Goal: Information Seeking & Learning: Learn about a topic

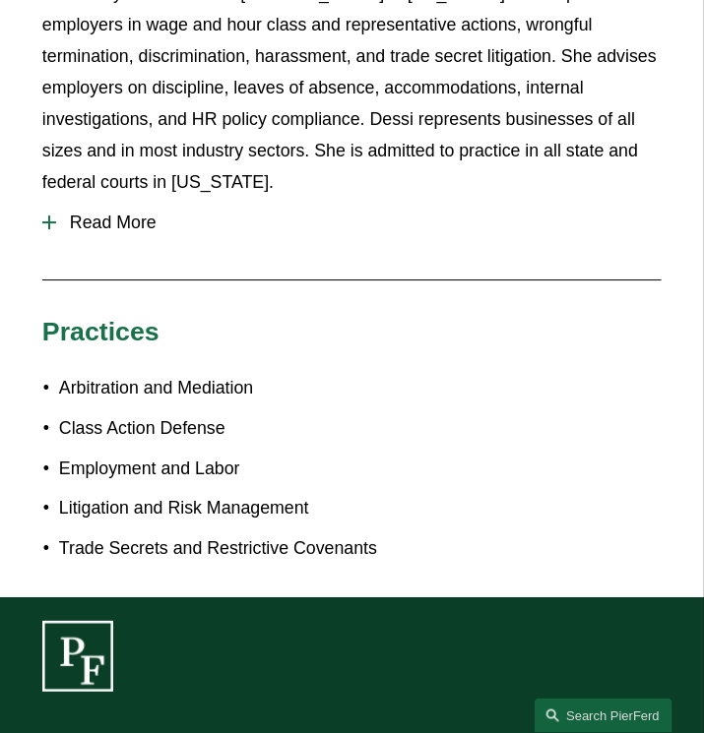
scroll to position [1258, 0]
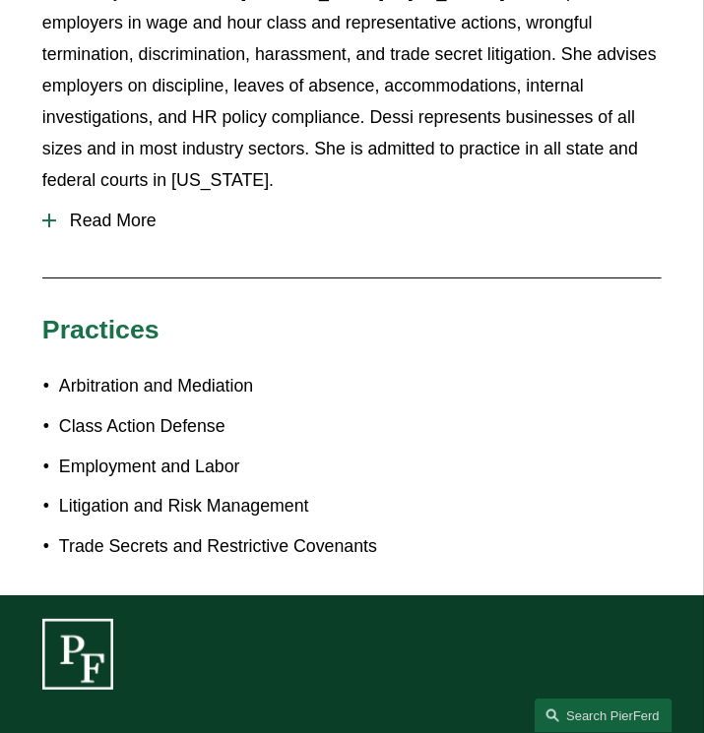
click at [101, 234] on button "Read More" at bounding box center [351, 221] width 619 height 50
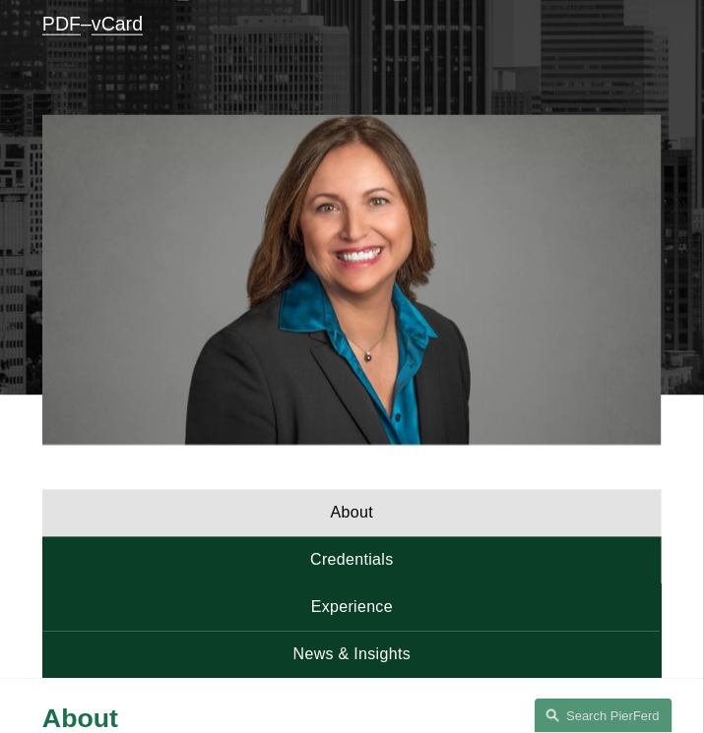
scroll to position [486, 0]
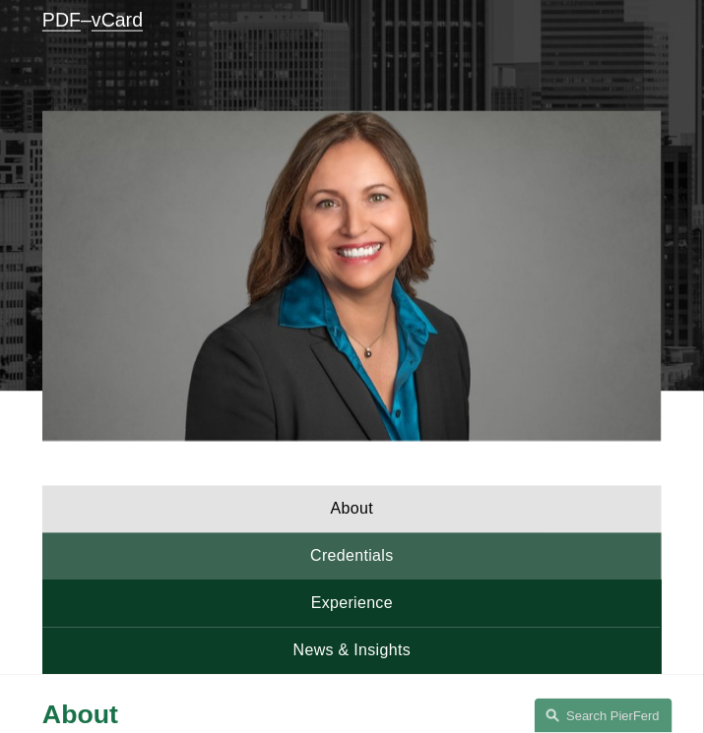
click at [381, 539] on link "Credentials" at bounding box center [351, 556] width 619 height 47
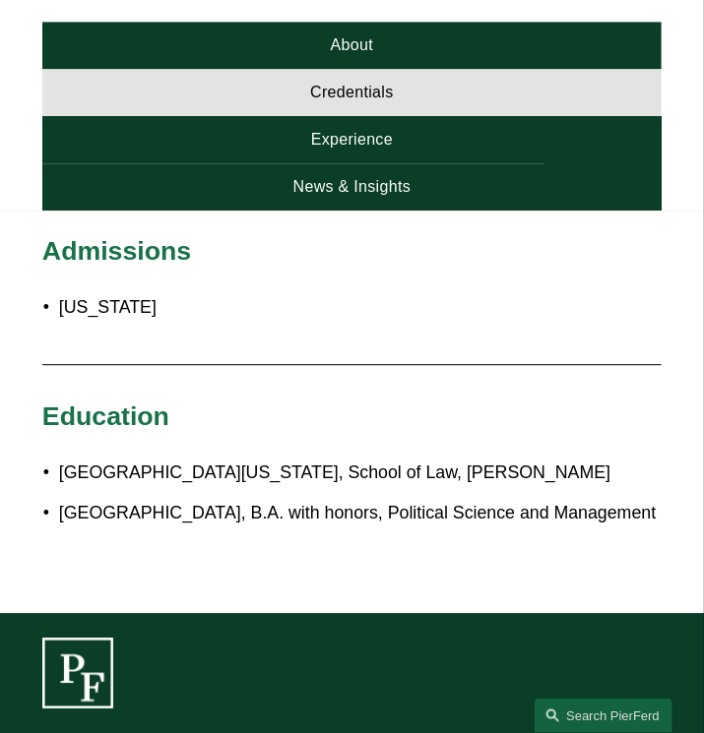
scroll to position [931, 0]
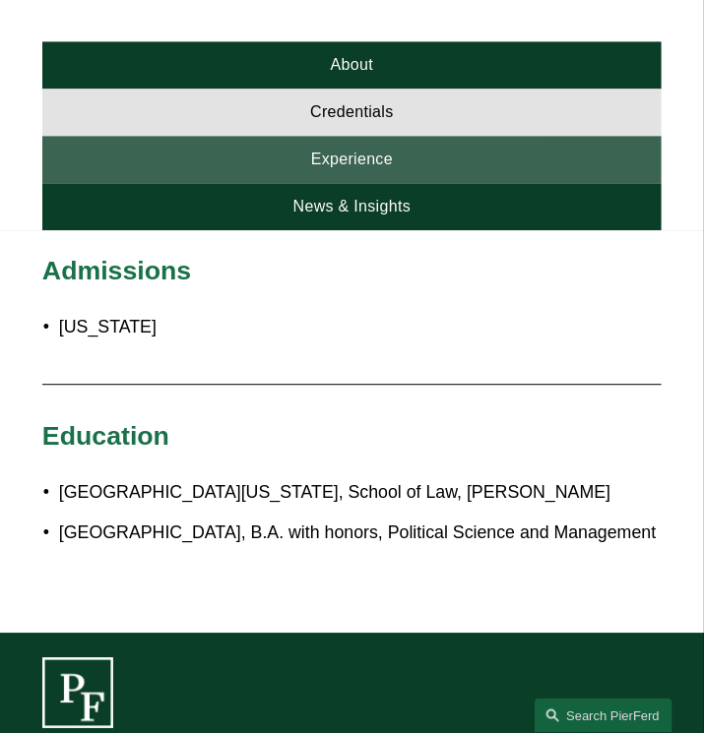
click at [419, 143] on link "Experience" at bounding box center [351, 159] width 619 height 47
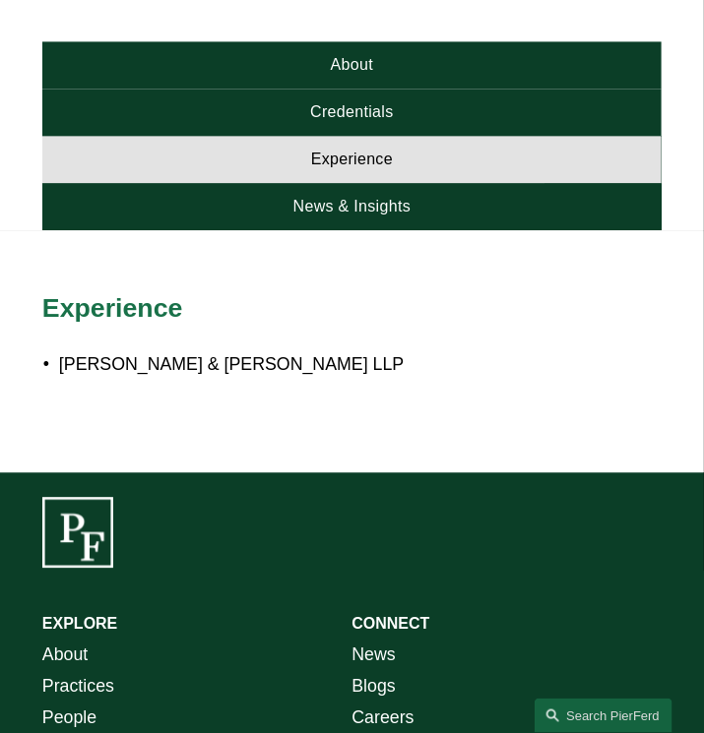
scroll to position [958, 0]
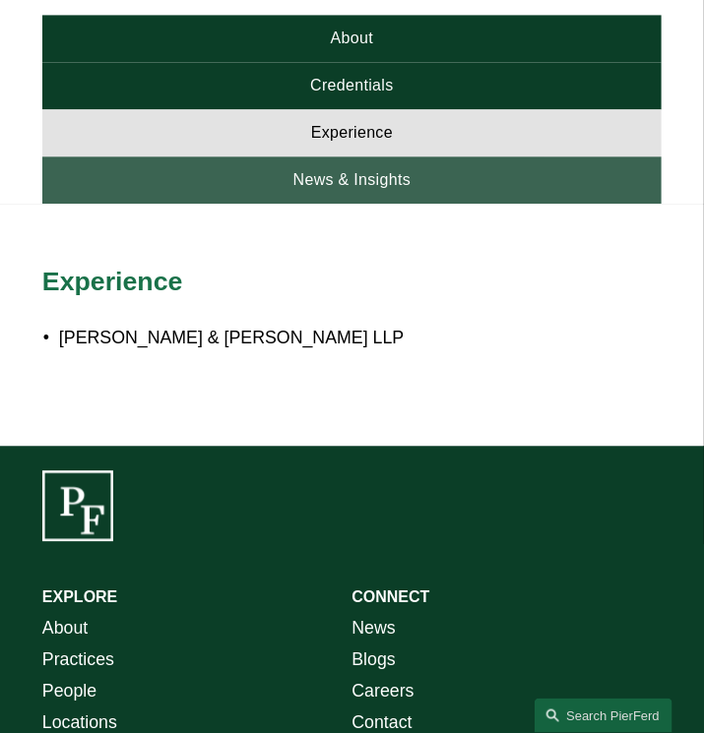
click at [402, 174] on link "News & Insights" at bounding box center [351, 179] width 619 height 47
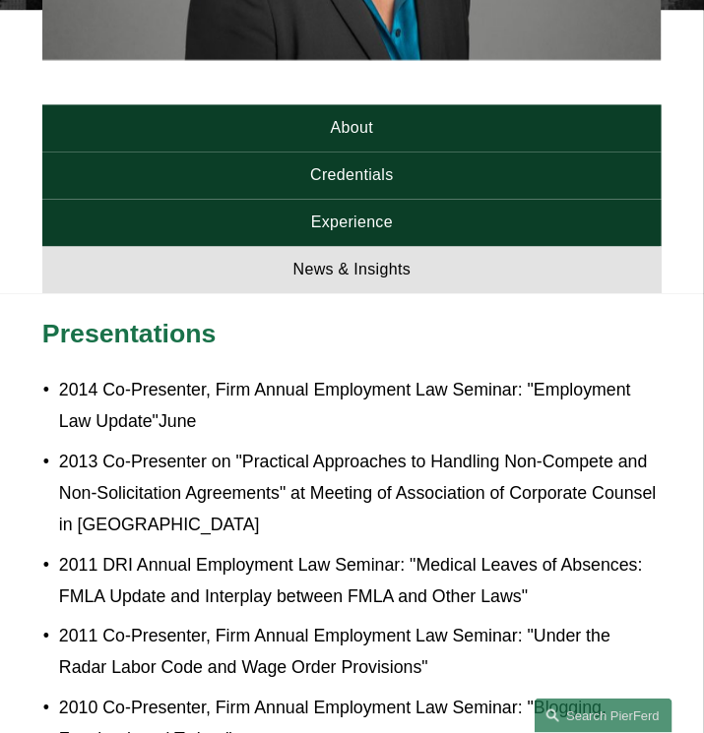
scroll to position [868, 0]
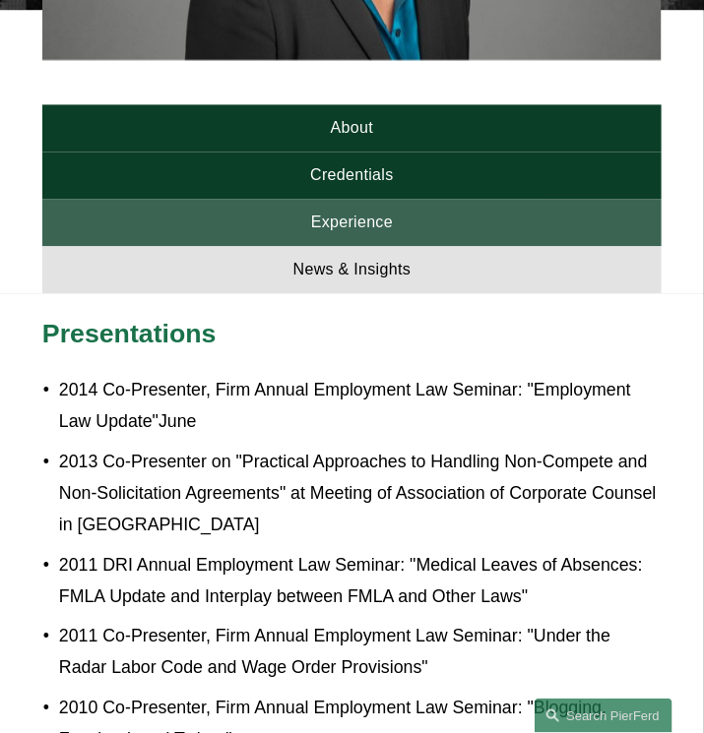
click at [367, 212] on link "Experience" at bounding box center [351, 222] width 619 height 47
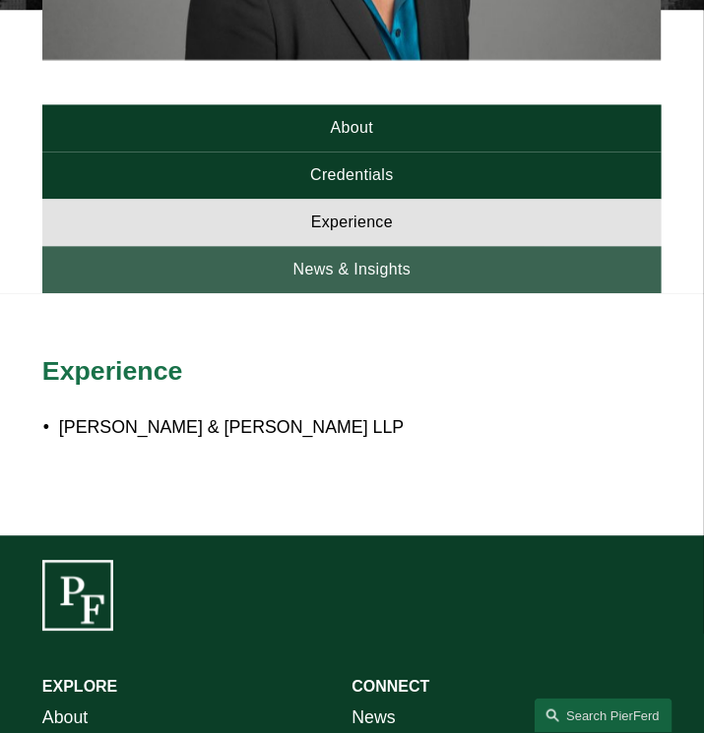
click at [400, 282] on link "News & Insights" at bounding box center [351, 269] width 619 height 47
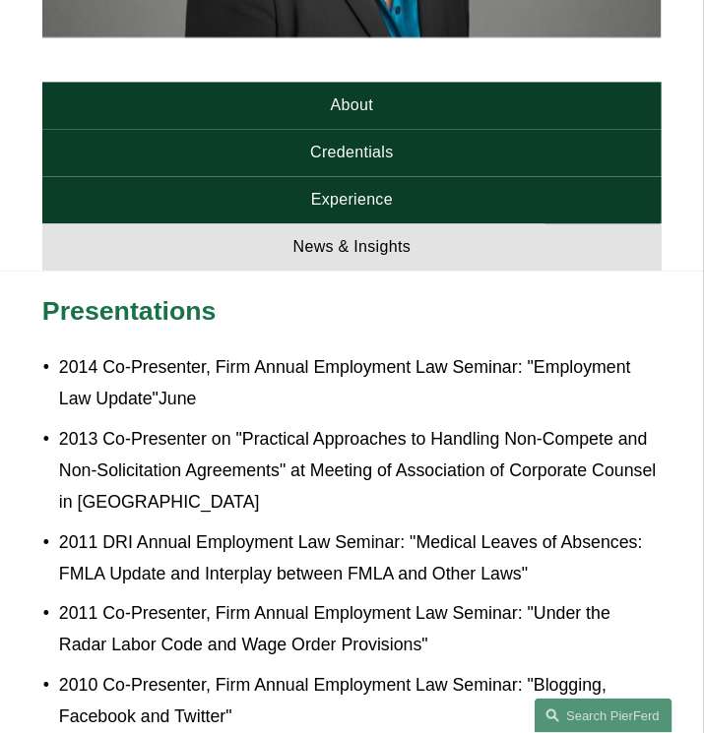
scroll to position [888, 0]
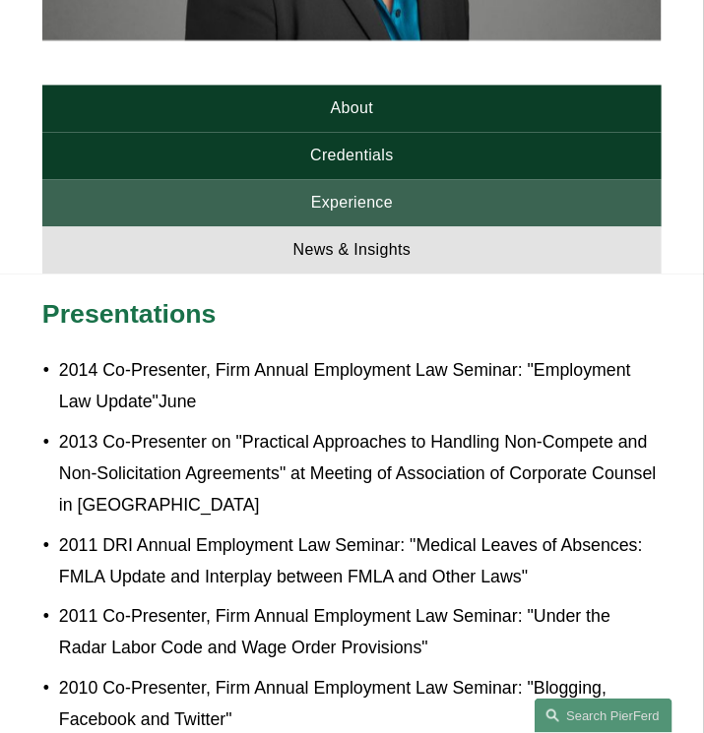
click at [331, 196] on link "Experience" at bounding box center [351, 202] width 619 height 47
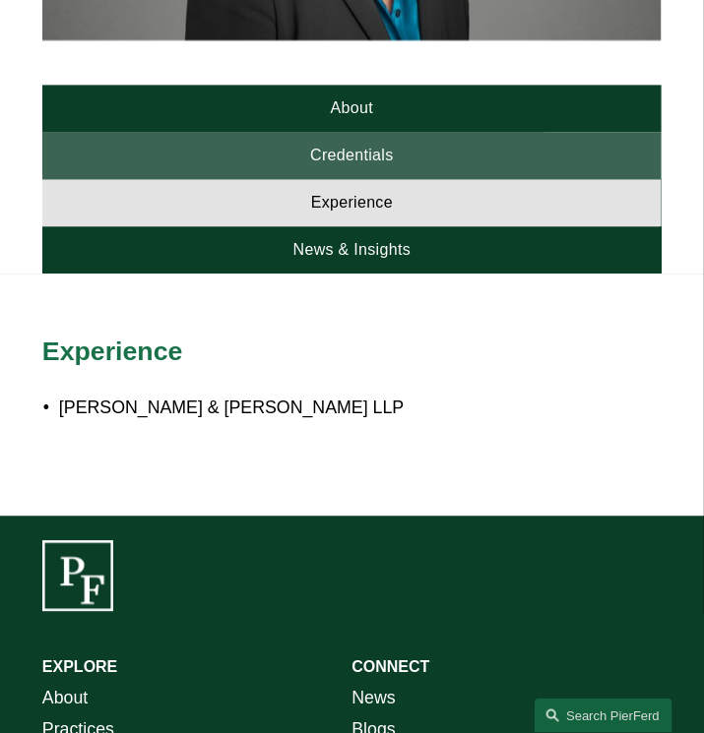
click at [408, 166] on link "Credentials" at bounding box center [351, 155] width 619 height 47
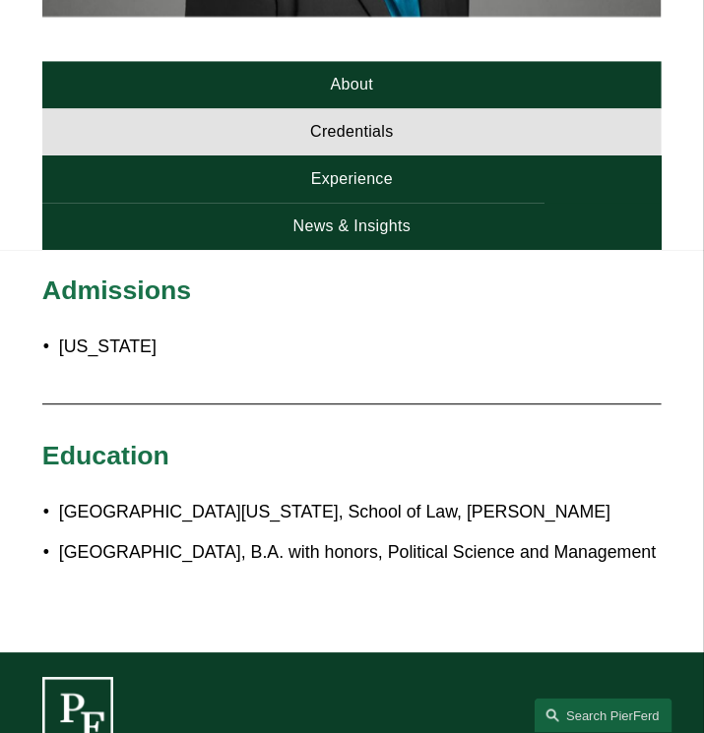
scroll to position [867, 0]
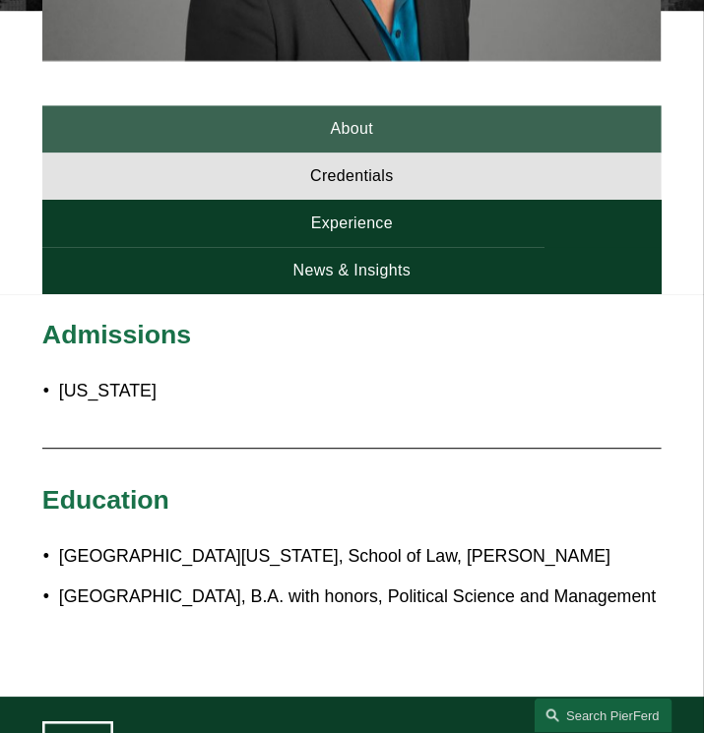
click at [376, 138] on link "About" at bounding box center [351, 128] width 619 height 47
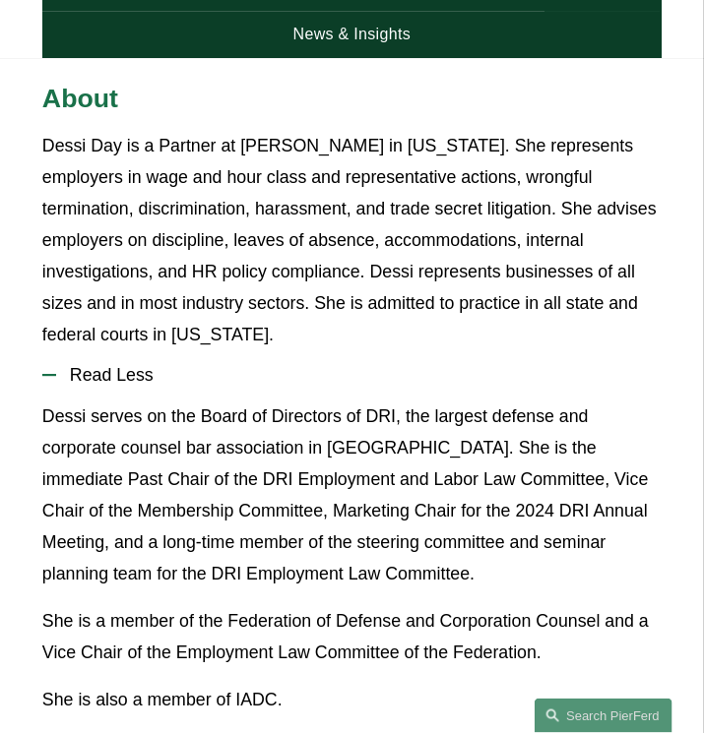
scroll to position [1140, 0]
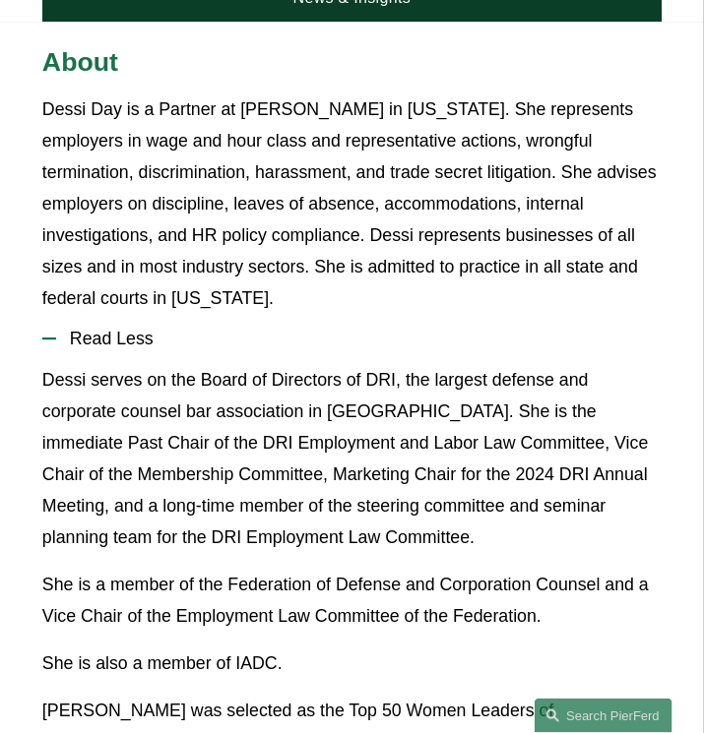
click at [107, 340] on span "Read Less" at bounding box center [358, 339] width 605 height 21
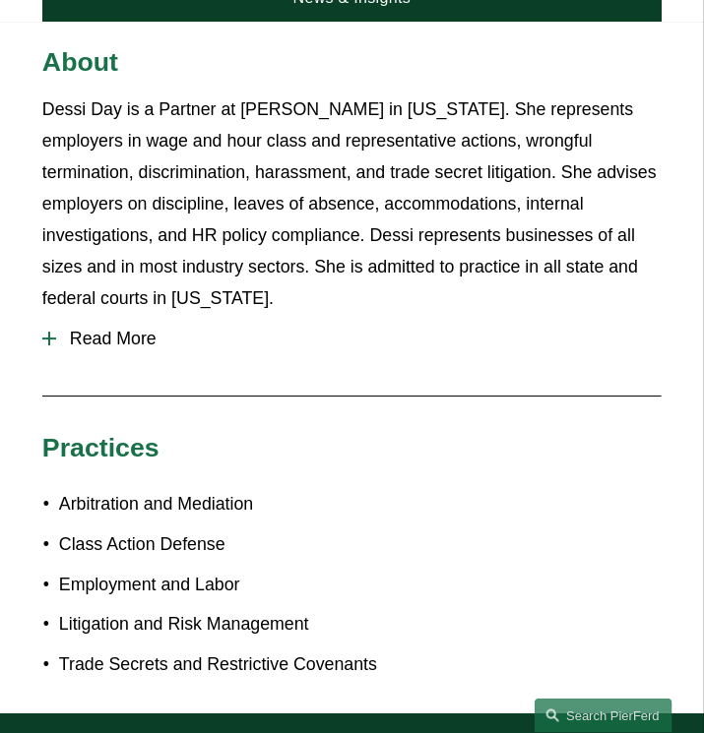
click at [107, 340] on span "Read More" at bounding box center [358, 339] width 605 height 21
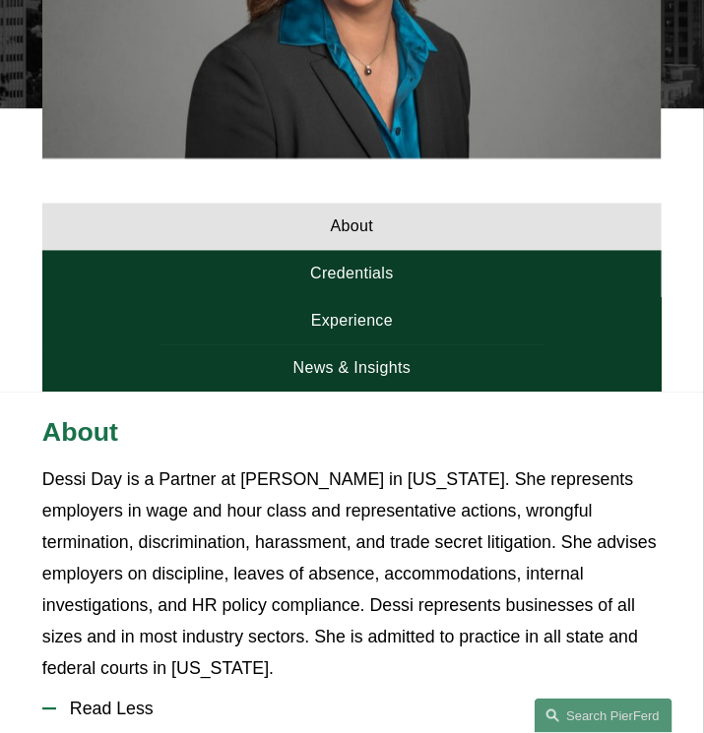
scroll to position [772, 0]
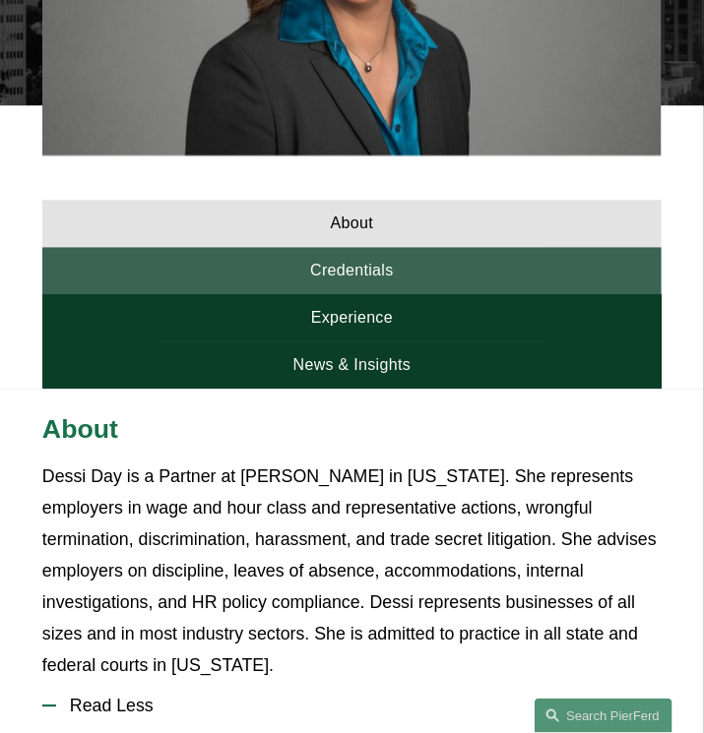
click at [358, 248] on link "Credentials" at bounding box center [351, 271] width 619 height 47
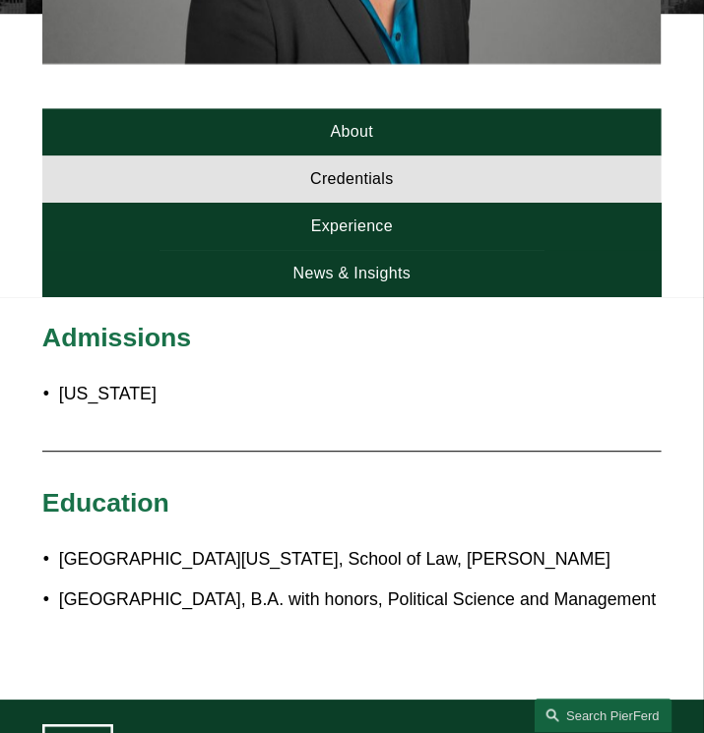
scroll to position [840, 0]
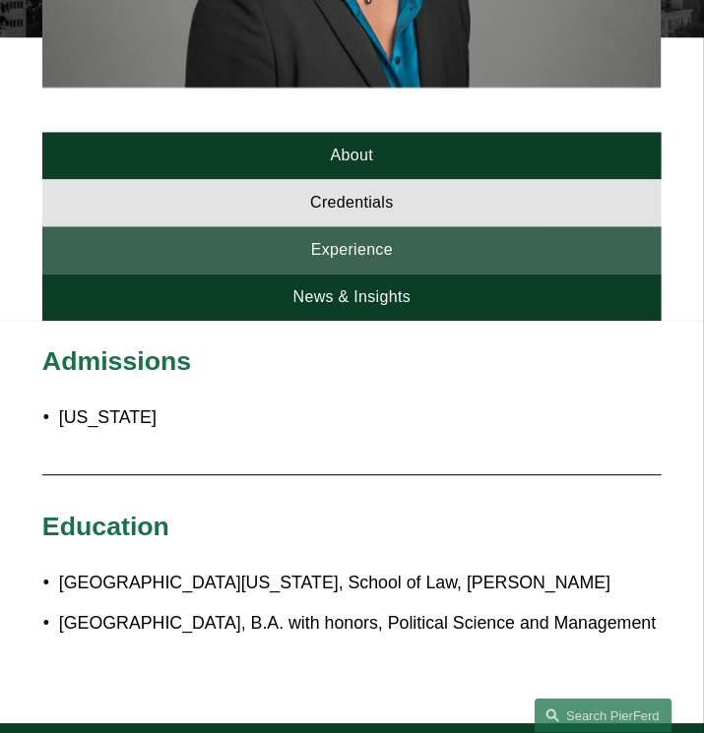
click at [336, 261] on link "Experience" at bounding box center [351, 249] width 619 height 47
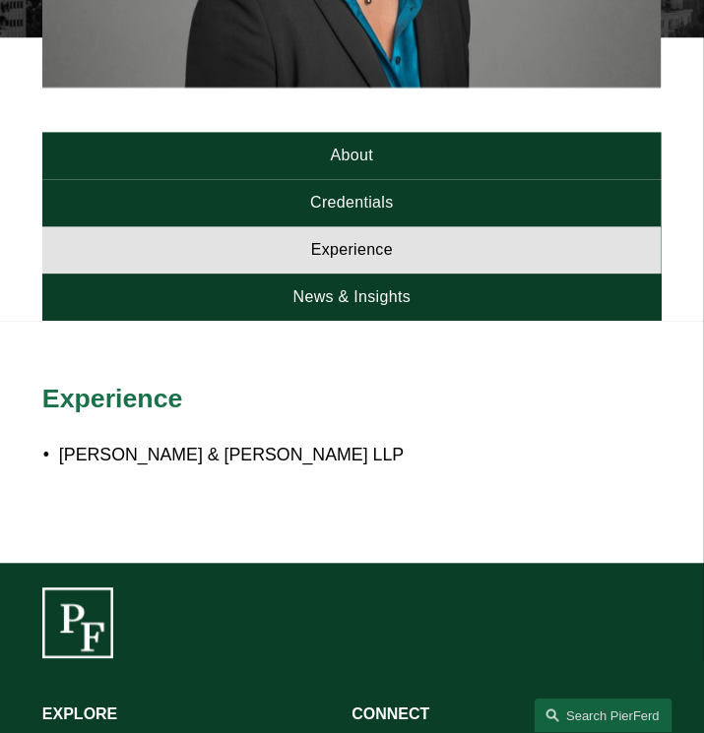
scroll to position [892, 0]
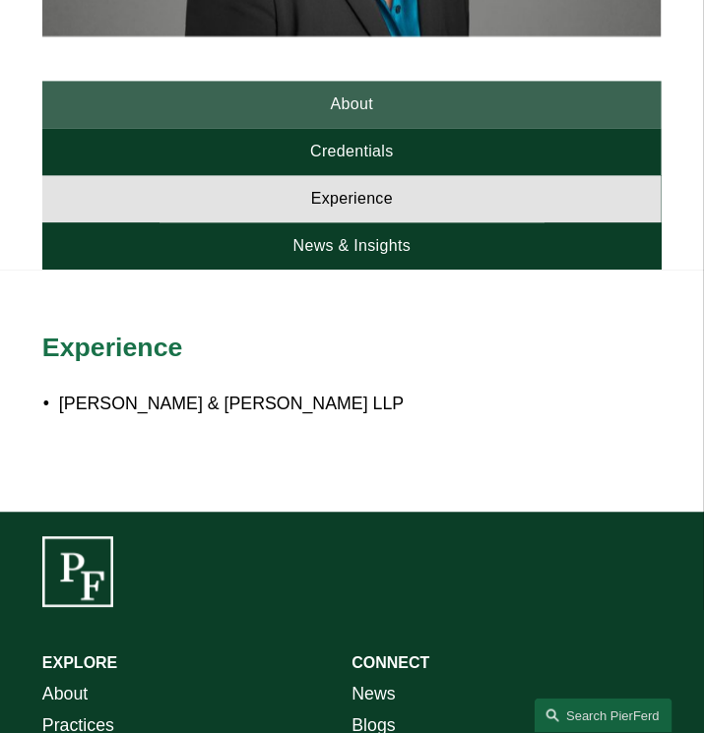
click at [359, 94] on link "About" at bounding box center [351, 104] width 619 height 47
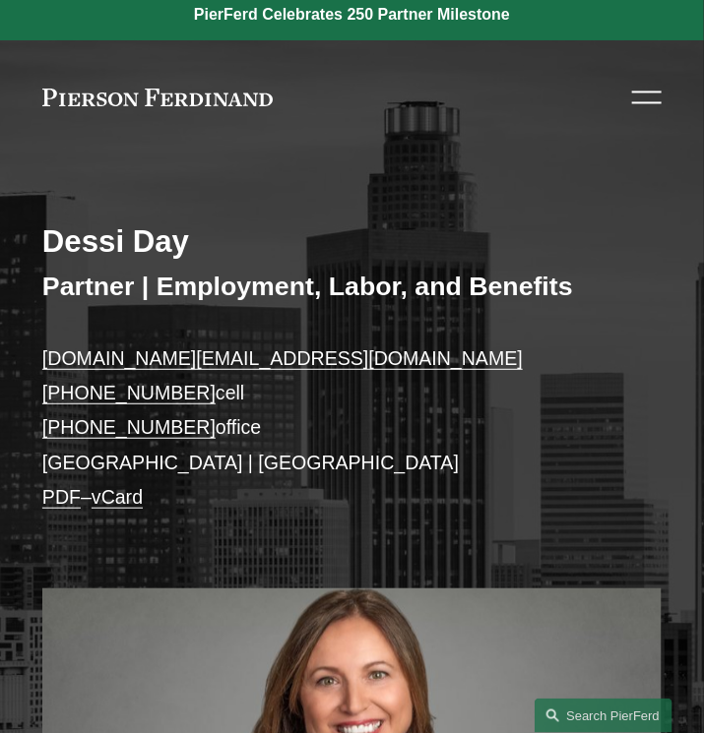
scroll to position [0, 0]
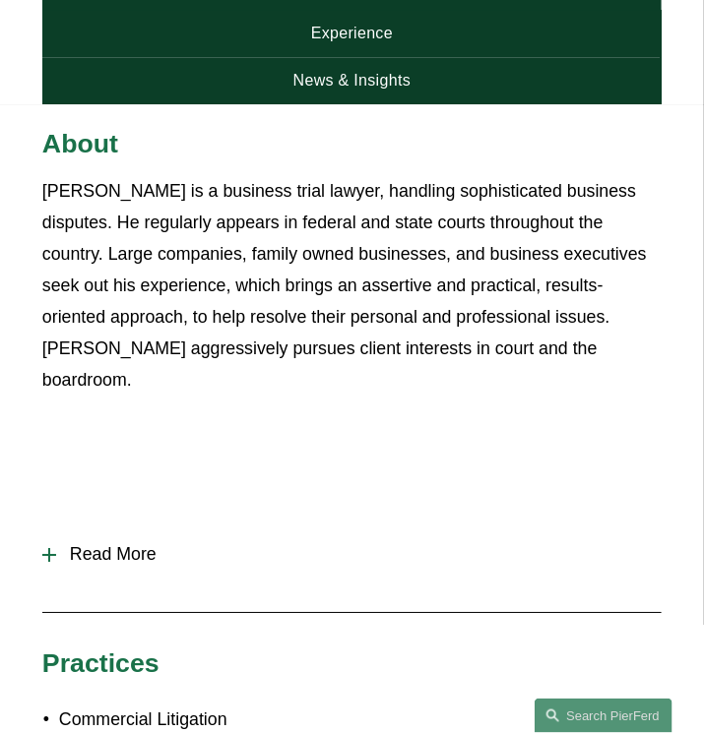
scroll to position [1090, 0]
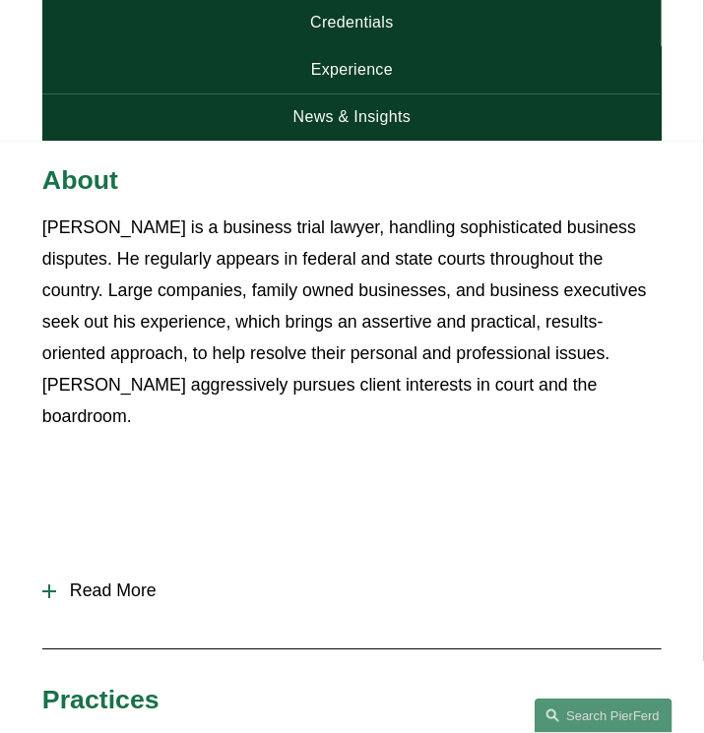
click at [56, 585] on div at bounding box center [49, 592] width 14 height 14
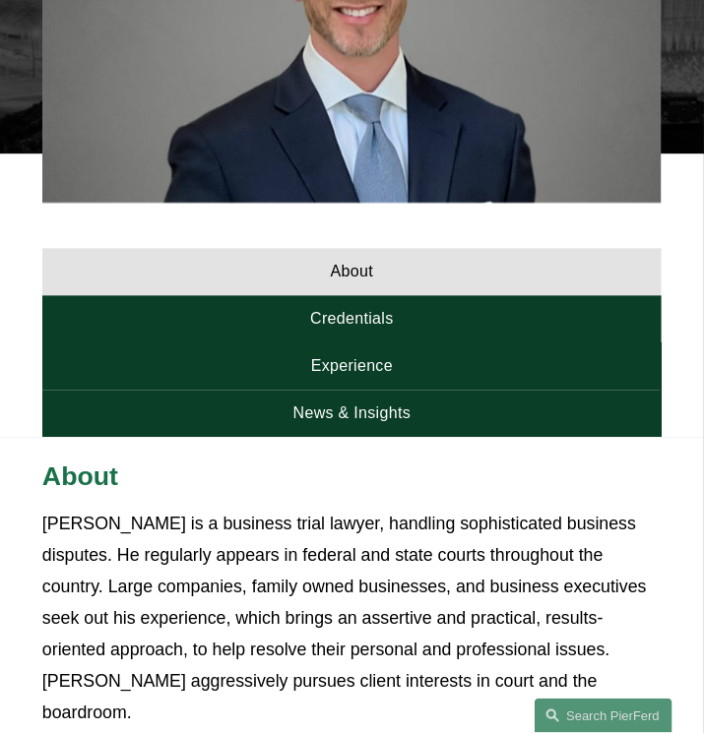
scroll to position [774, 0]
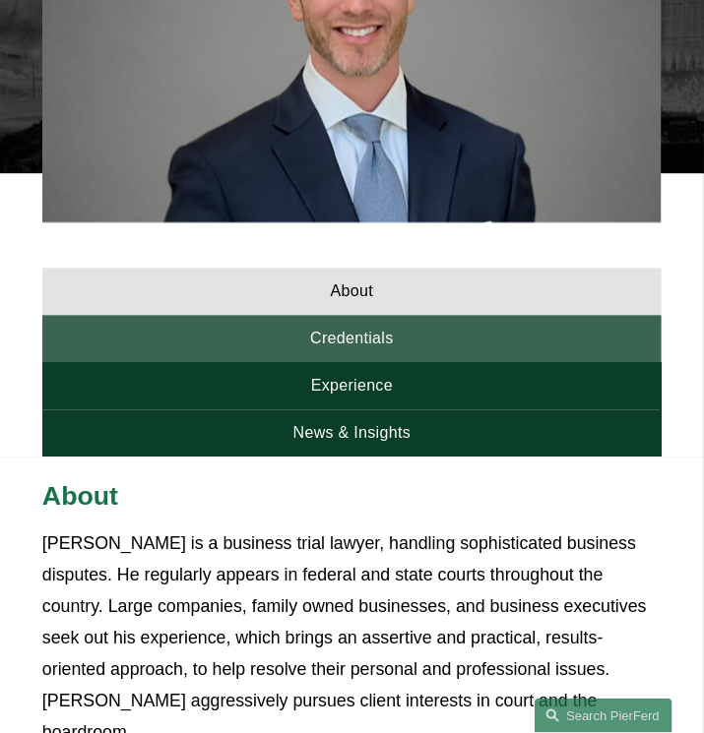
click at [355, 316] on link "Credentials" at bounding box center [351, 339] width 619 height 47
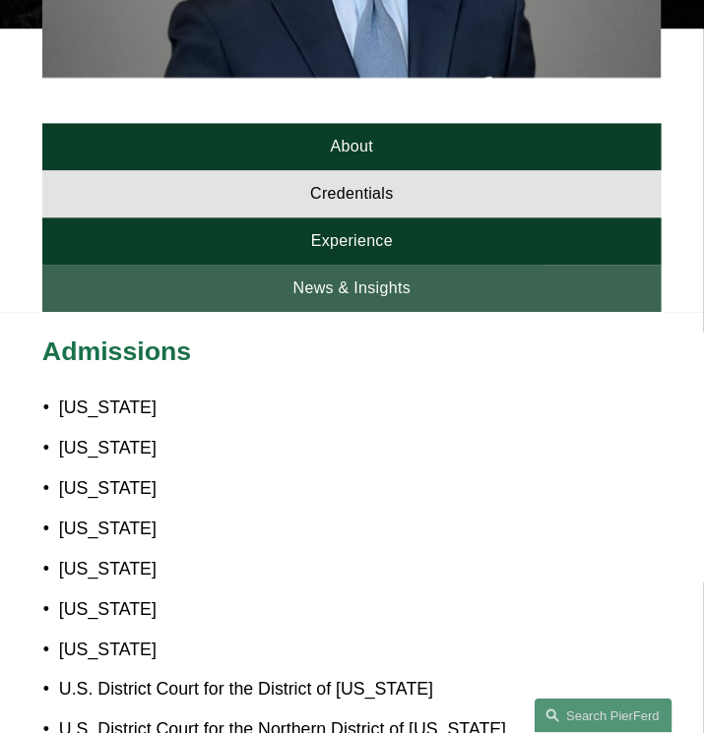
scroll to position [919, 0]
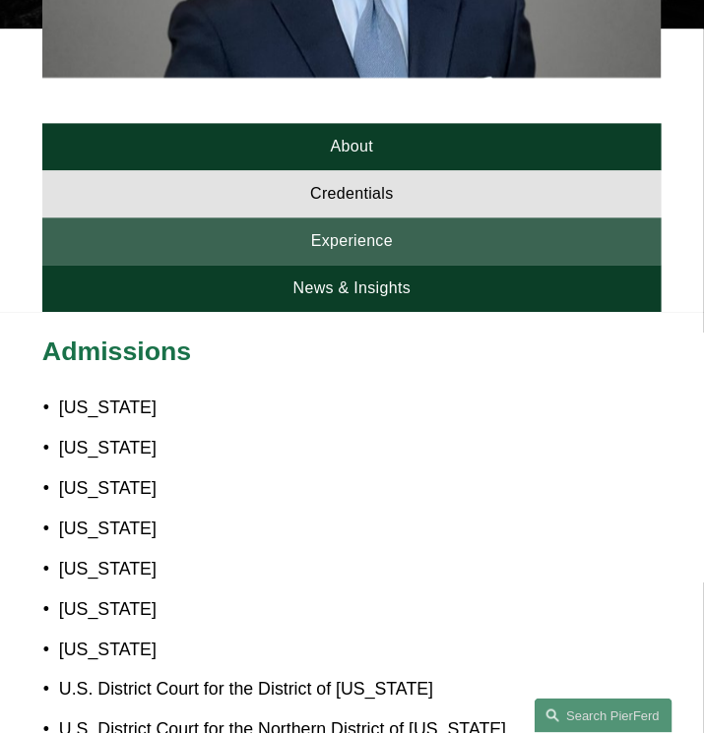
click at [418, 217] on link "Experience" at bounding box center [351, 240] width 619 height 47
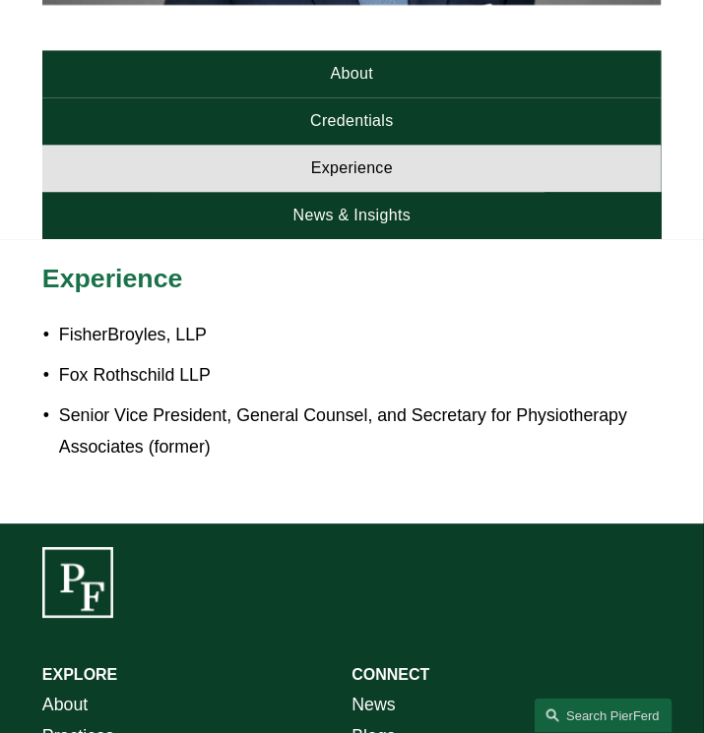
scroll to position [878, 0]
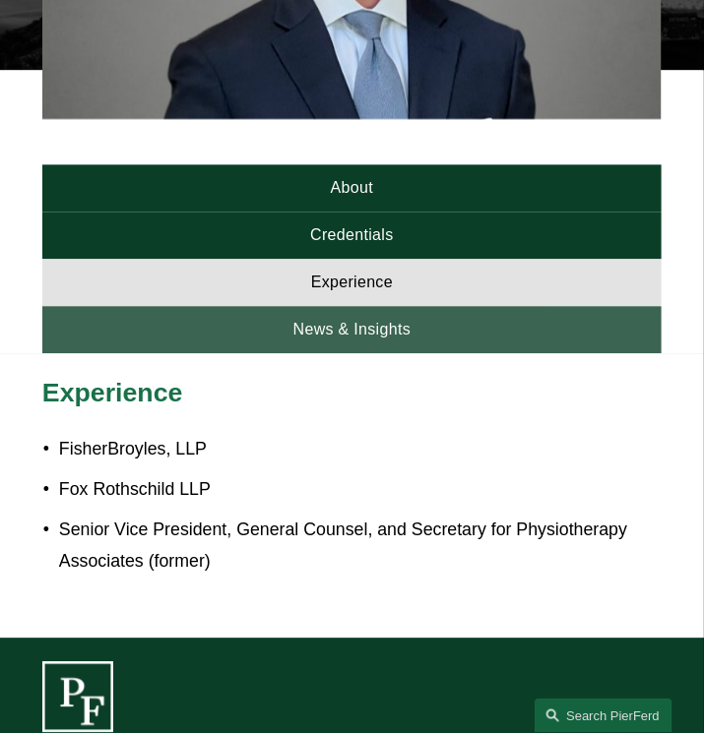
click at [423, 306] on link "News & Insights" at bounding box center [351, 329] width 619 height 47
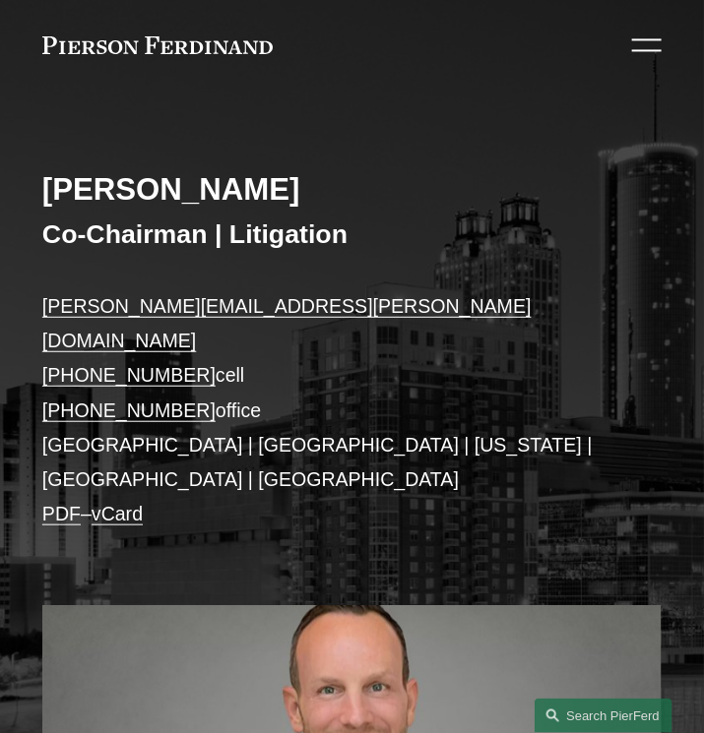
scroll to position [53, 0]
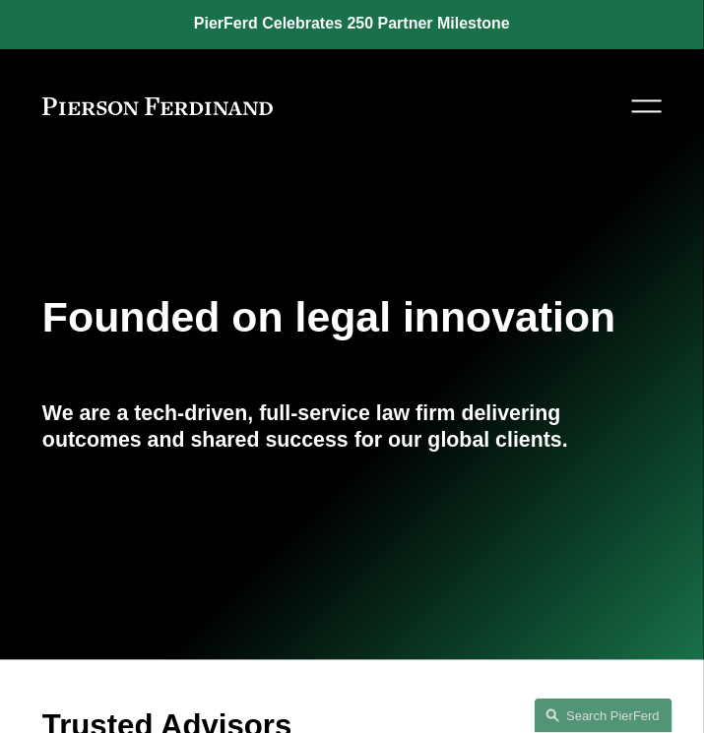
click at [643, 103] on div at bounding box center [647, 107] width 30 height 34
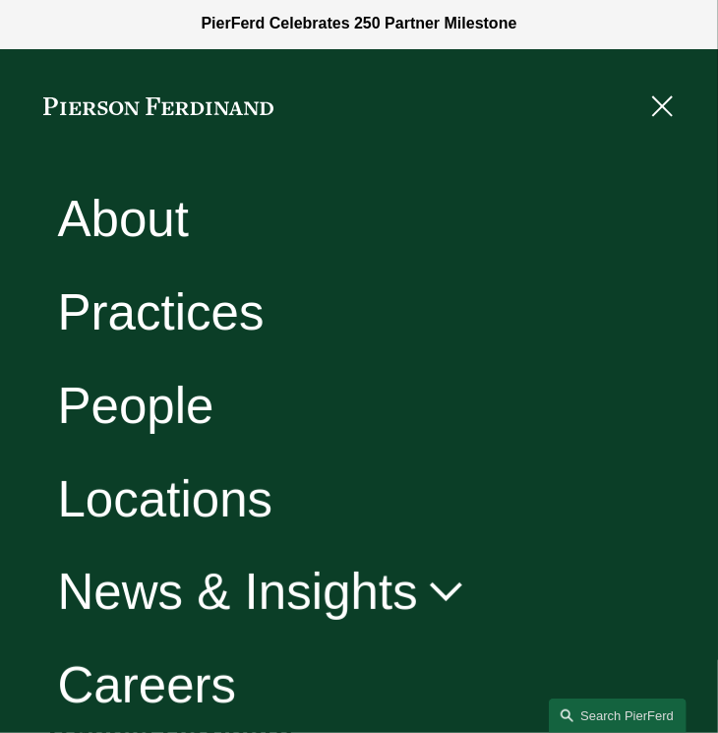
click at [152, 405] on link "People" at bounding box center [135, 405] width 156 height 50
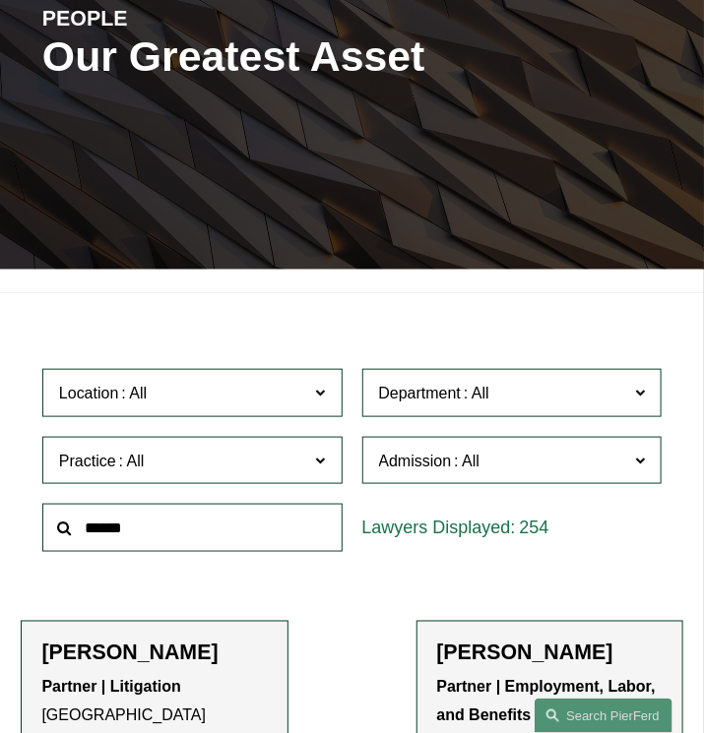
scroll to position [359, 0]
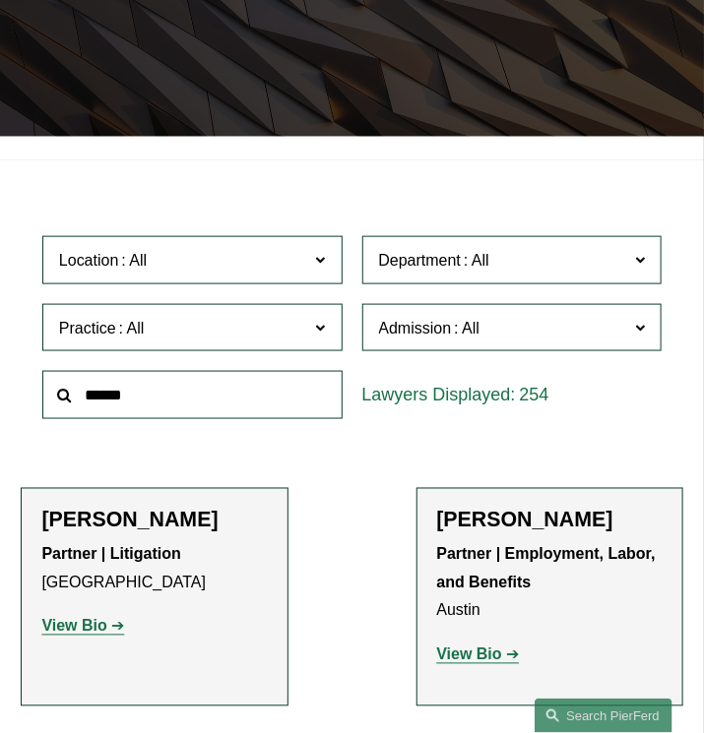
click at [273, 407] on input "text" at bounding box center [192, 395] width 300 height 48
type input "*"
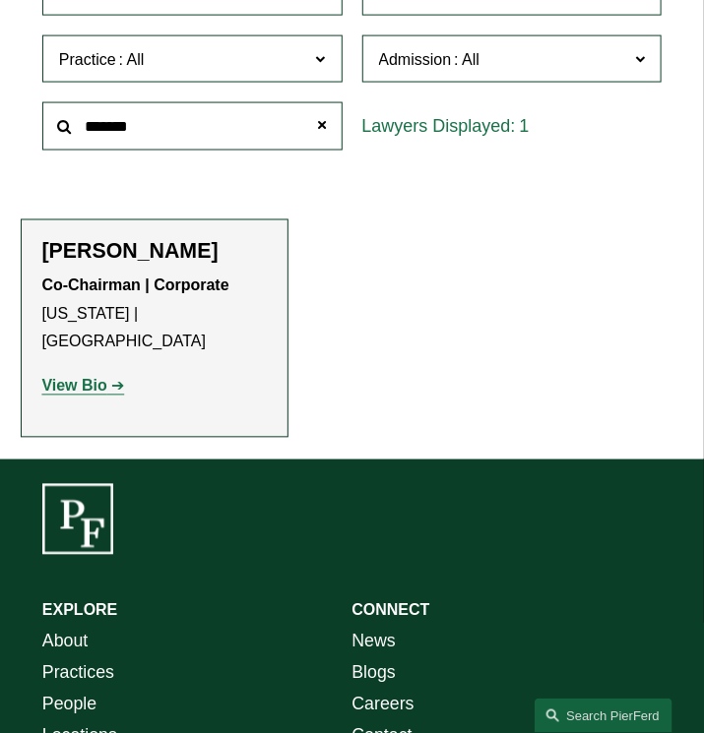
scroll to position [628, 0]
click at [100, 378] on strong "View Bio" at bounding box center [73, 386] width 65 height 17
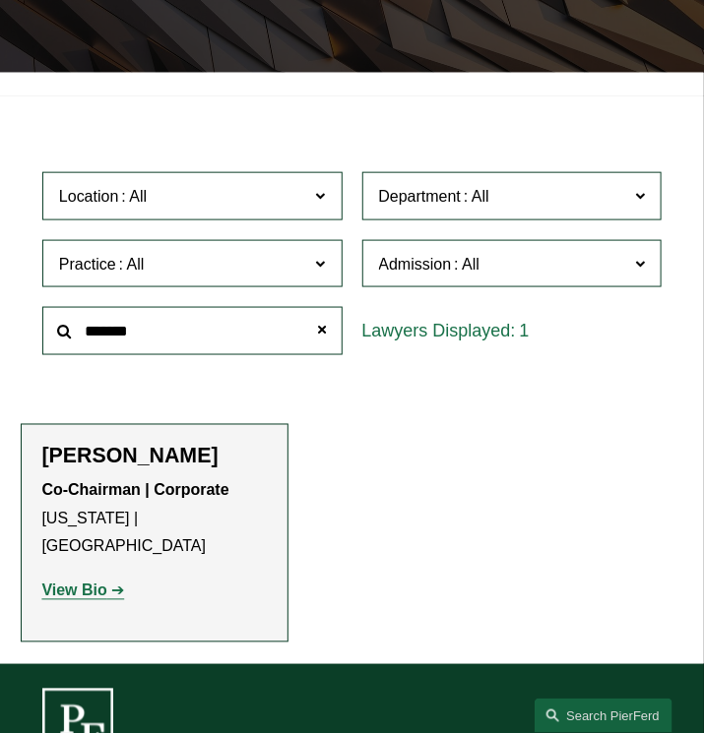
scroll to position [421, 0]
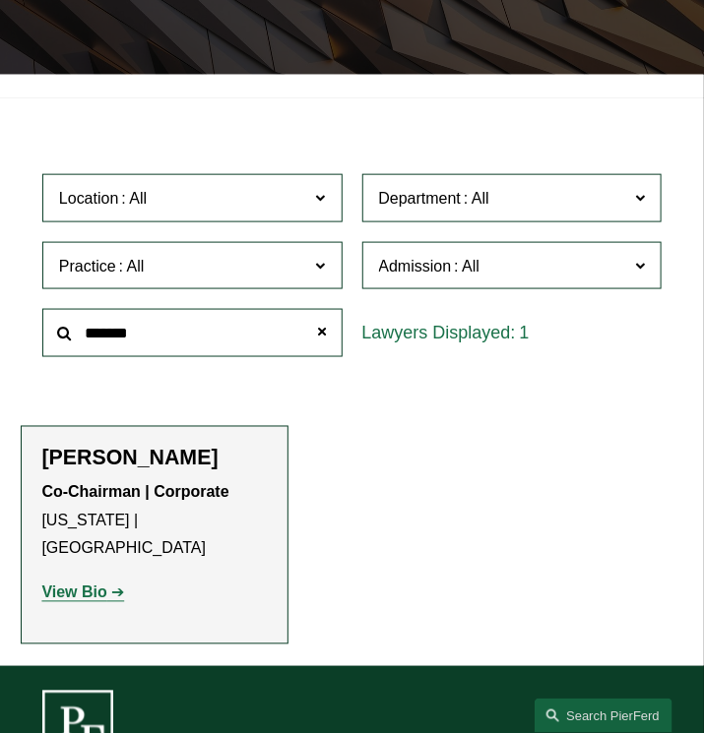
drag, startPoint x: 234, startPoint y: 343, endPoint x: -55, endPoint y: 324, distance: 290.0
click at [0, 324] on html "0 PierFerd Celebrates 250 Partner Milestone Skip to Content" at bounding box center [352, 466] width 704 height 1774
type input "*"
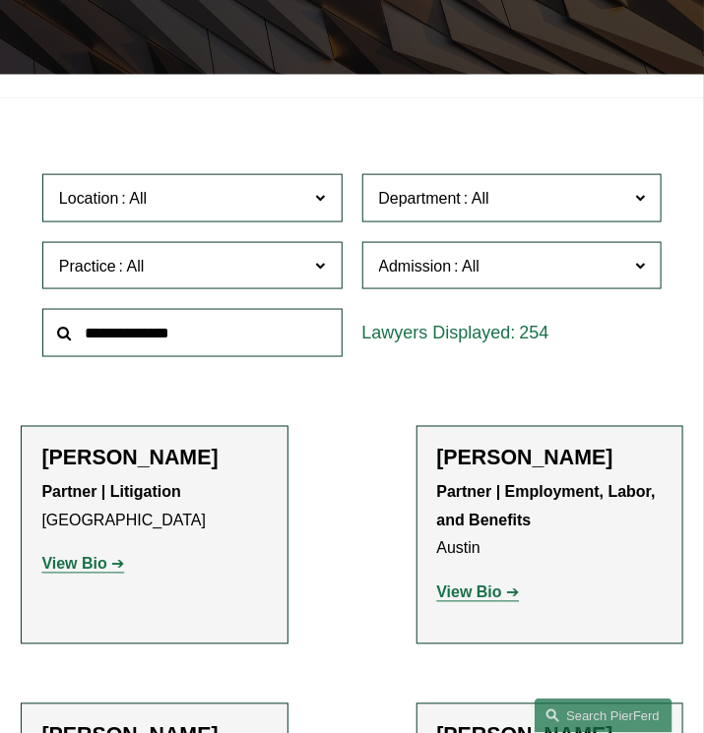
type input "**********"
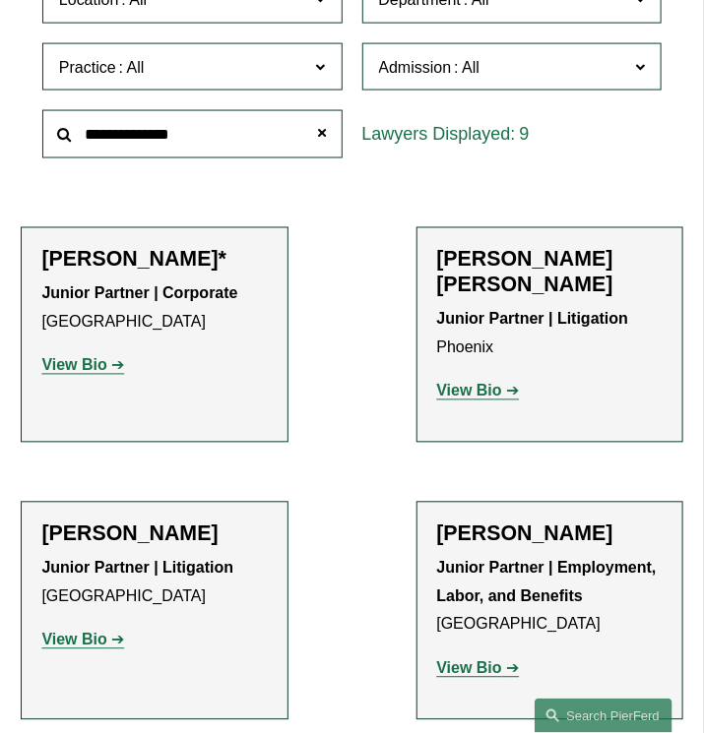
scroll to position [620, 0]
click at [79, 365] on strong "View Bio" at bounding box center [73, 365] width 65 height 17
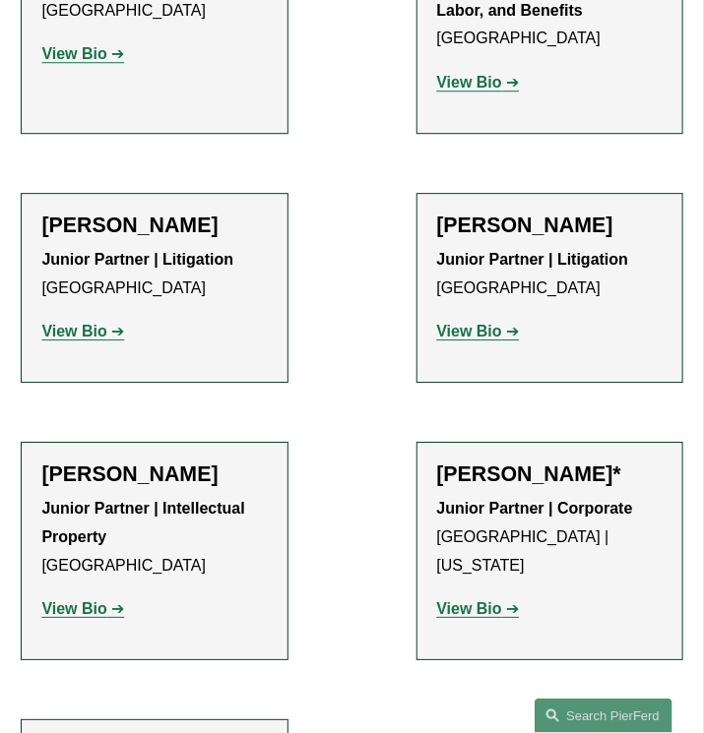
scroll to position [1209, 0]
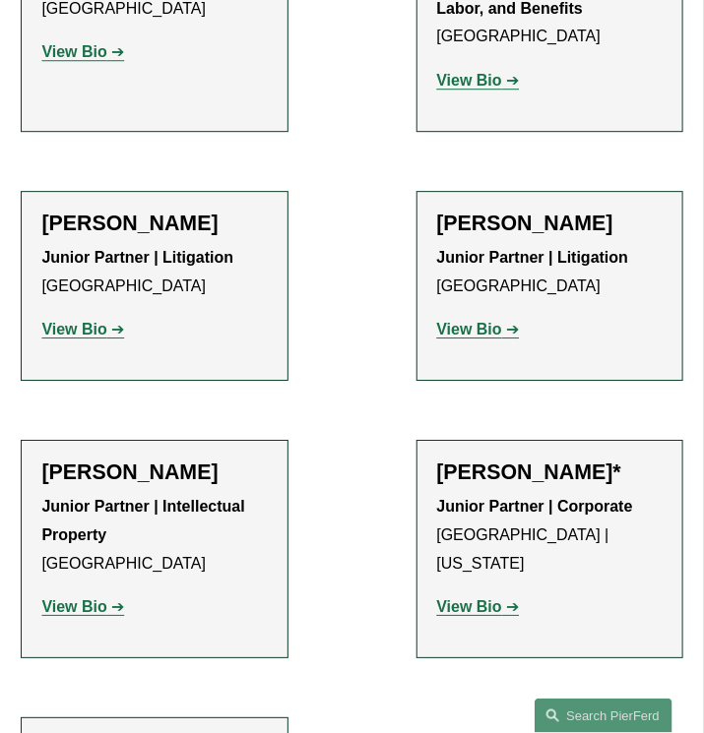
click at [476, 598] on strong "View Bio" at bounding box center [469, 606] width 65 height 17
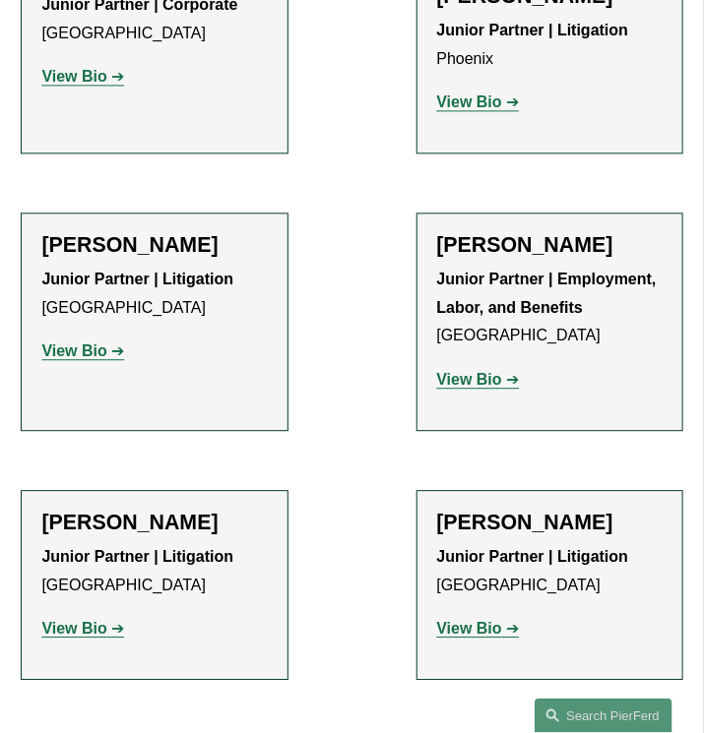
scroll to position [880, 0]
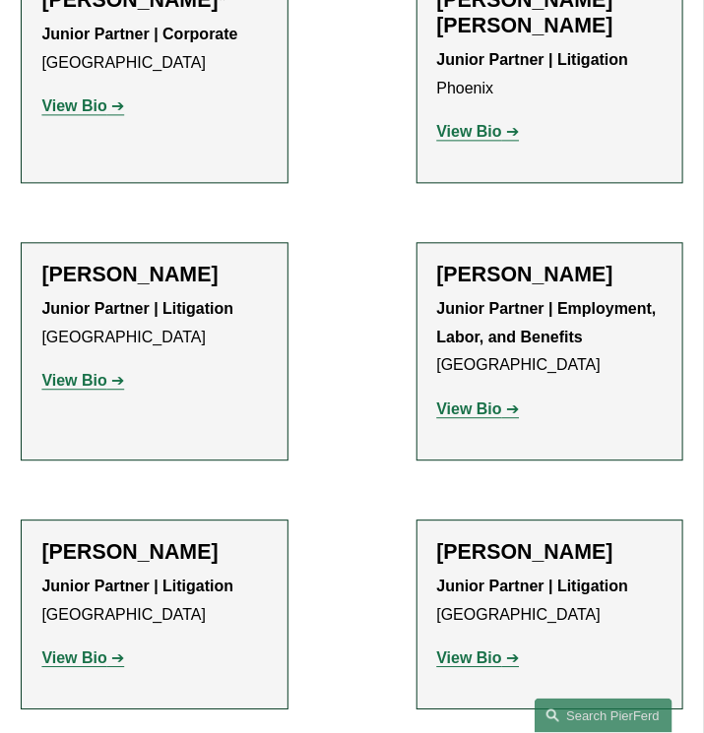
click at [461, 660] on strong "View Bio" at bounding box center [469, 658] width 65 height 17
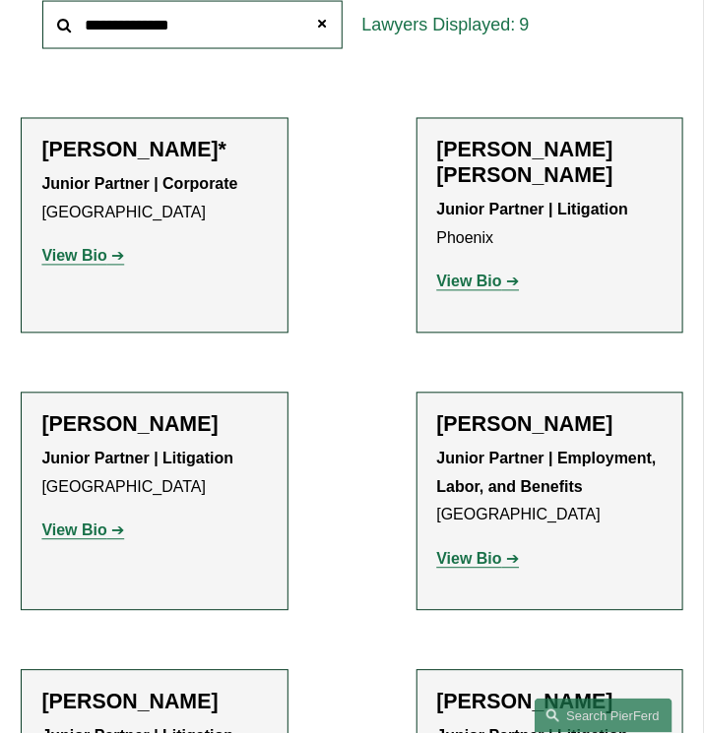
click at [491, 274] on strong "View Bio" at bounding box center [469, 282] width 65 height 17
click at [115, 523] on link "View Bio" at bounding box center [82, 531] width 83 height 17
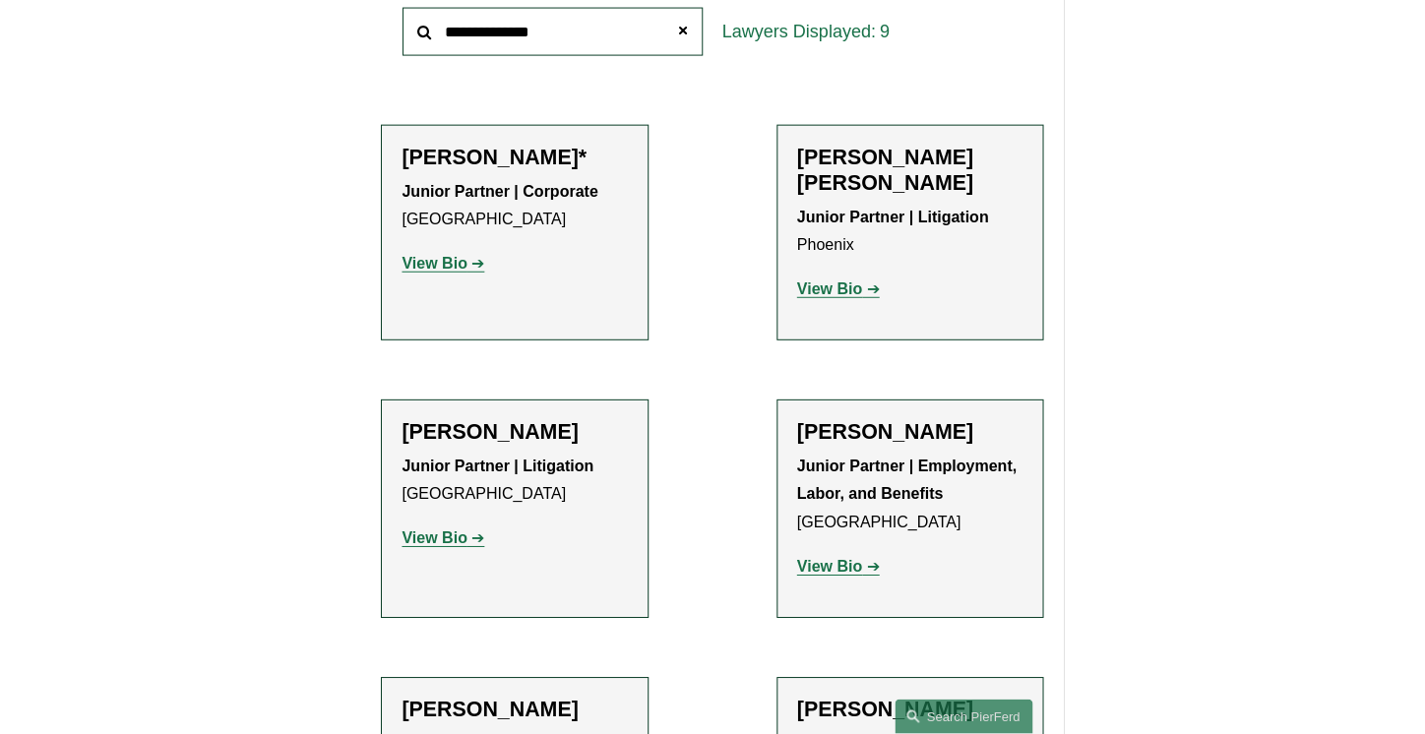
scroll to position [736, 0]
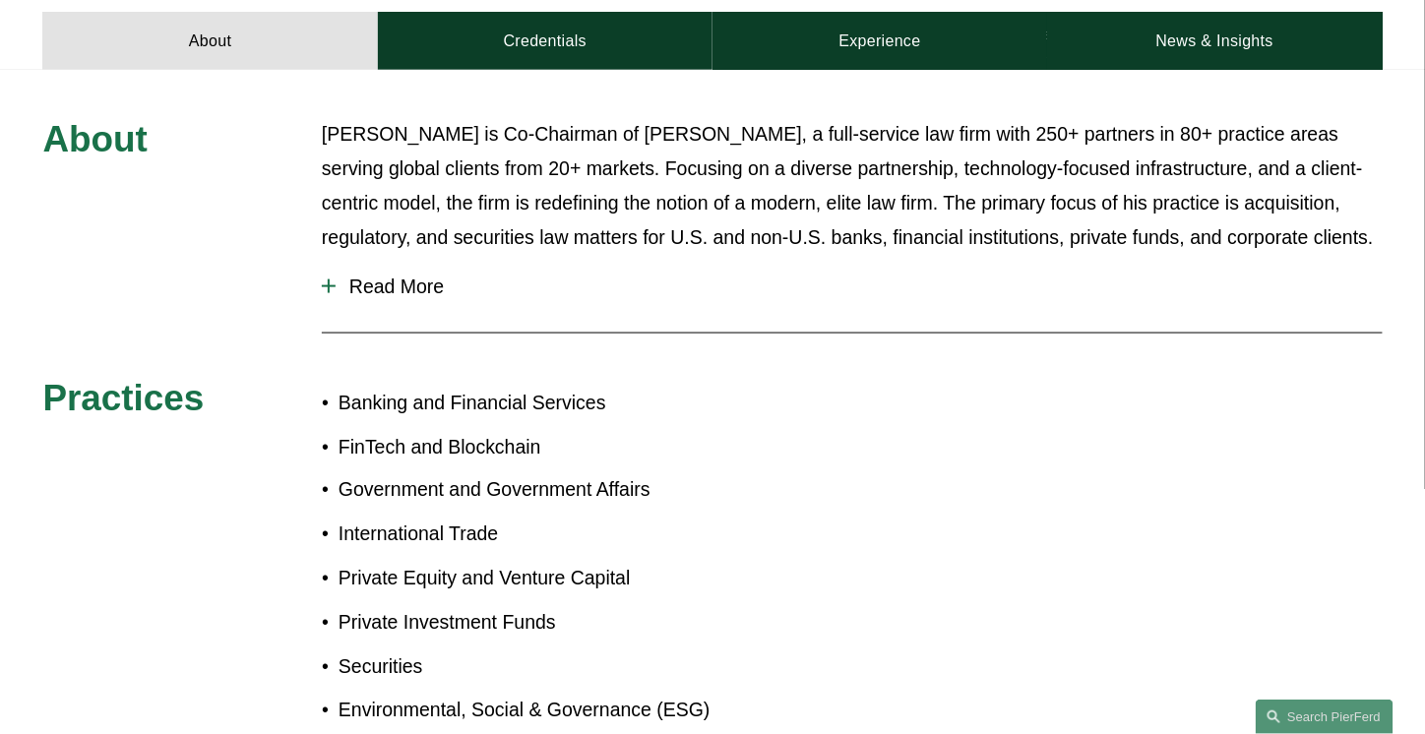
scroll to position [761, 0]
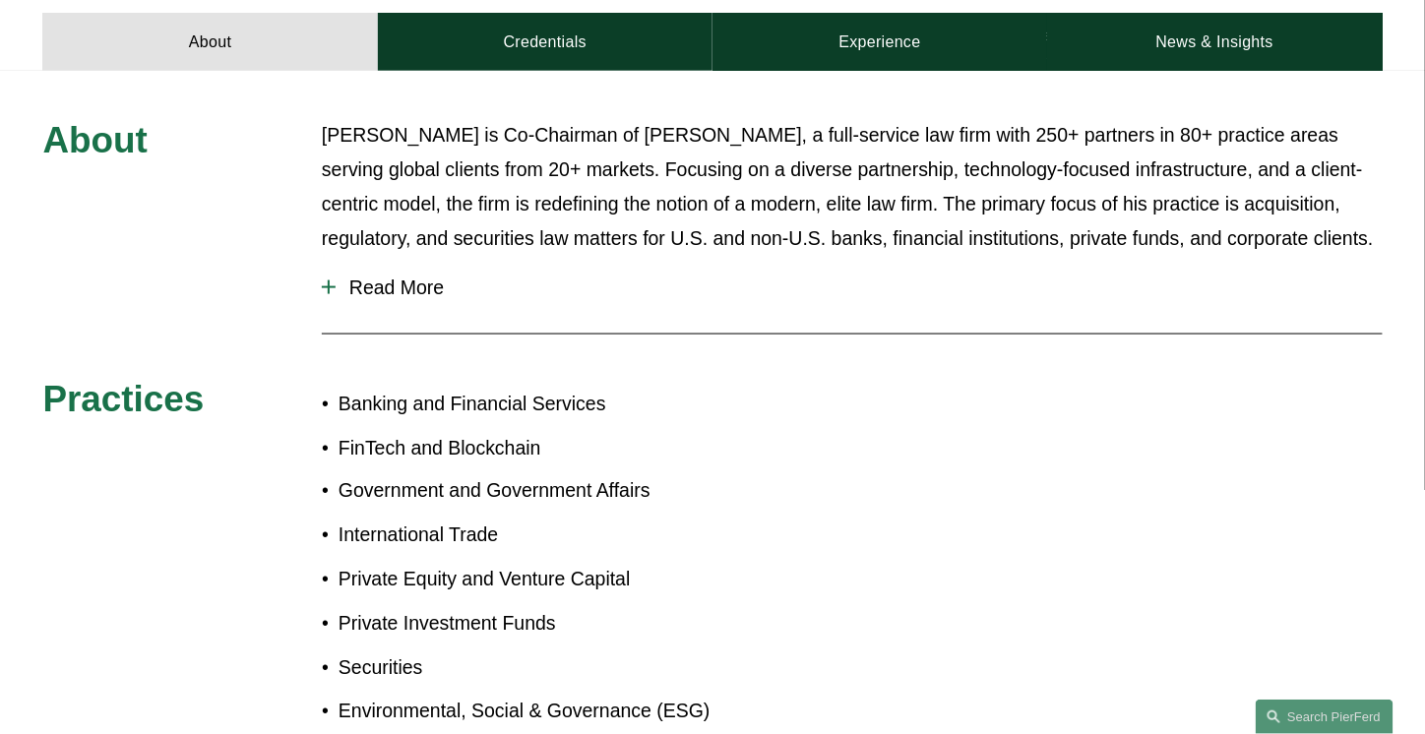
click at [422, 277] on span "Read More" at bounding box center [859, 288] width 1047 height 23
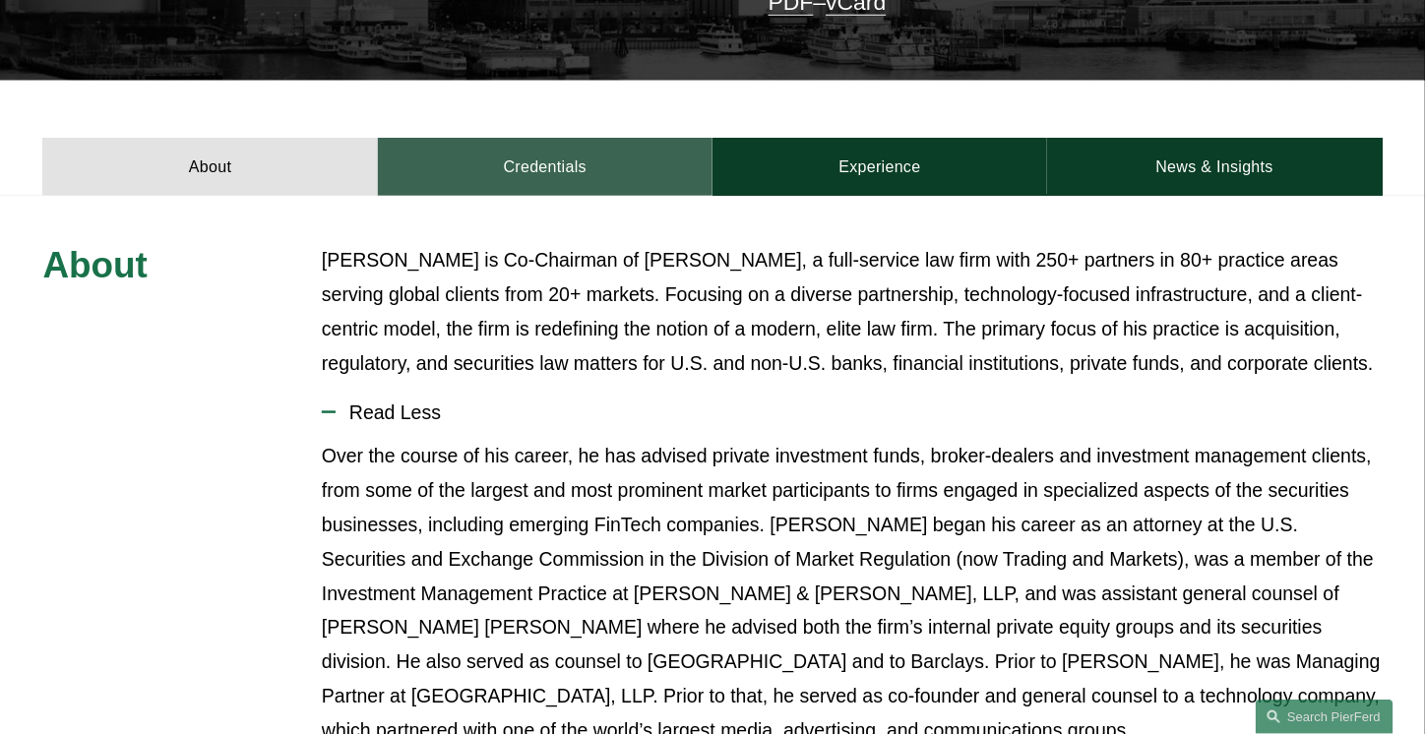
click at [509, 138] on link "Credentials" at bounding box center [545, 167] width 335 height 58
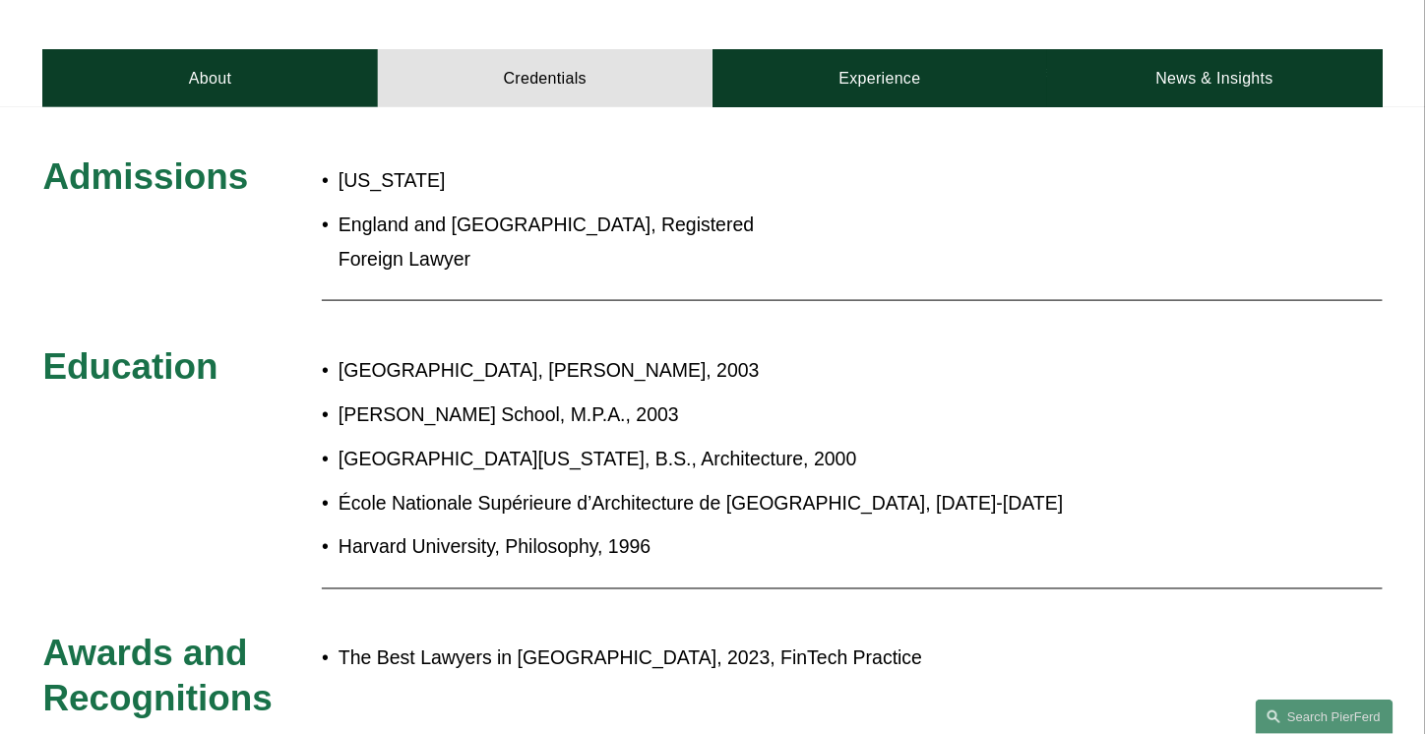
scroll to position [713, 0]
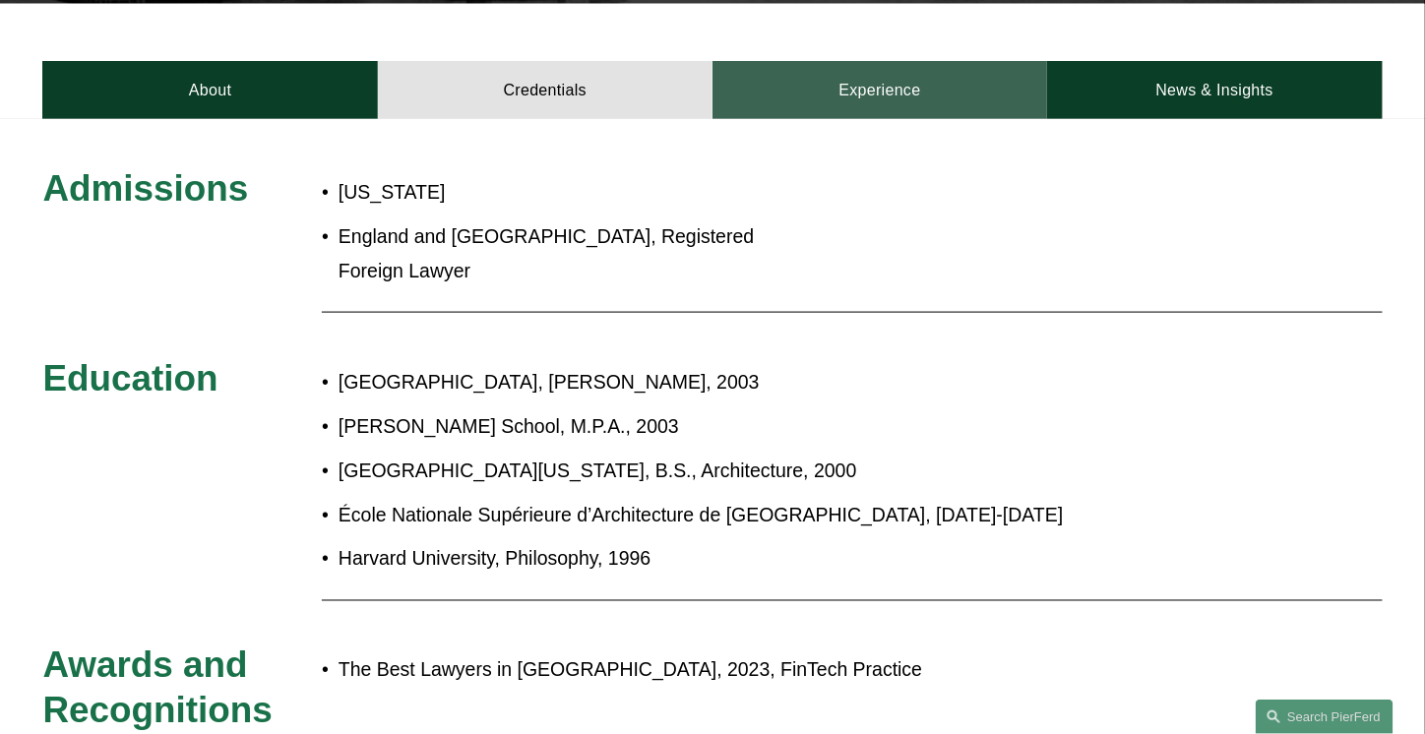
click at [703, 67] on link "Experience" at bounding box center [880, 90] width 335 height 58
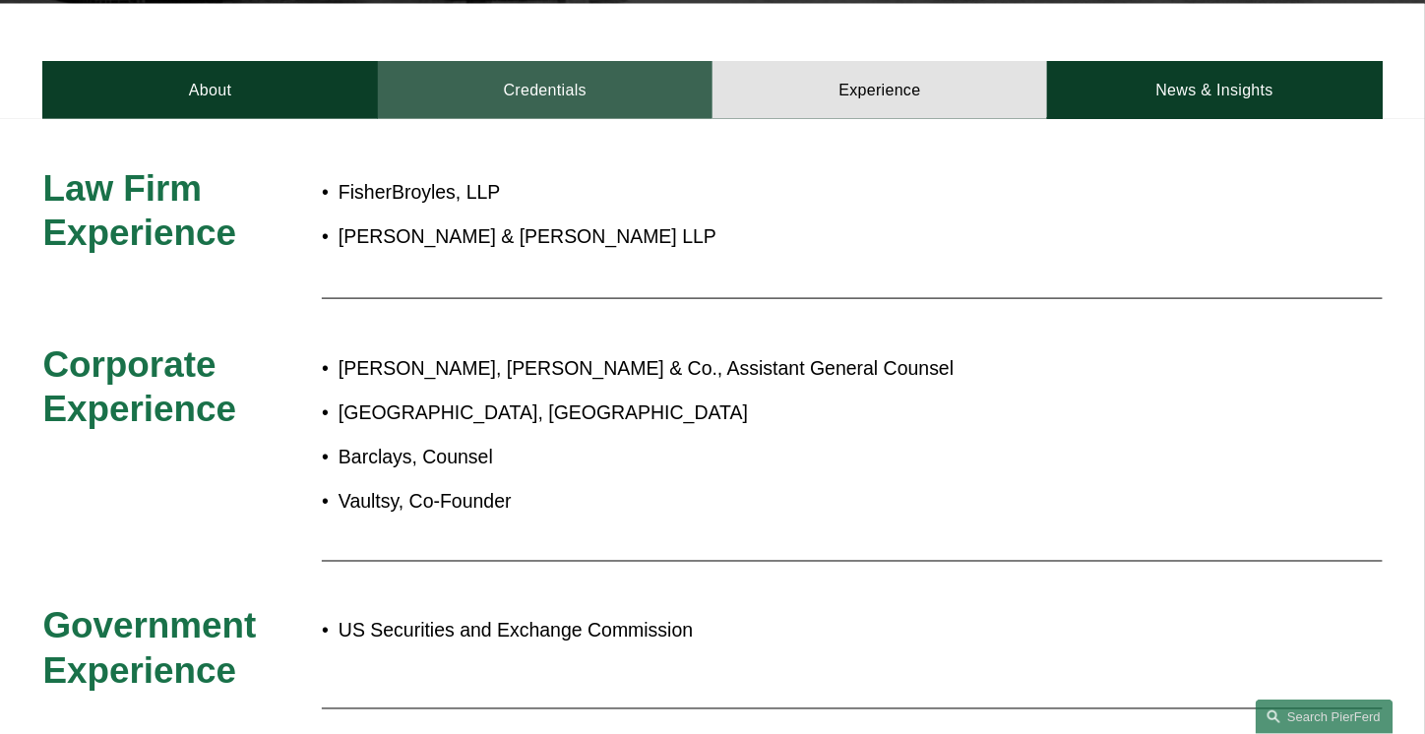
click at [655, 82] on link "Credentials" at bounding box center [545, 90] width 335 height 58
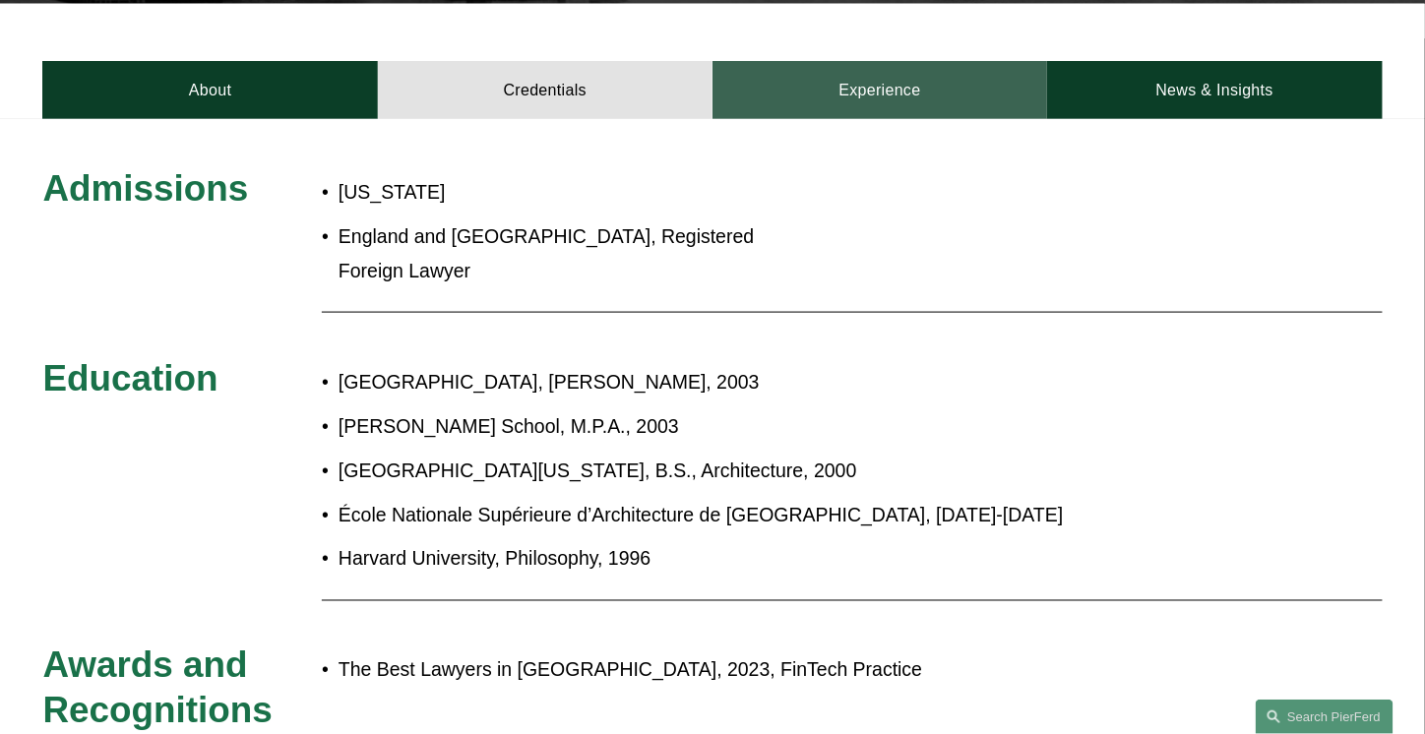
click at [703, 70] on link "Experience" at bounding box center [880, 90] width 335 height 58
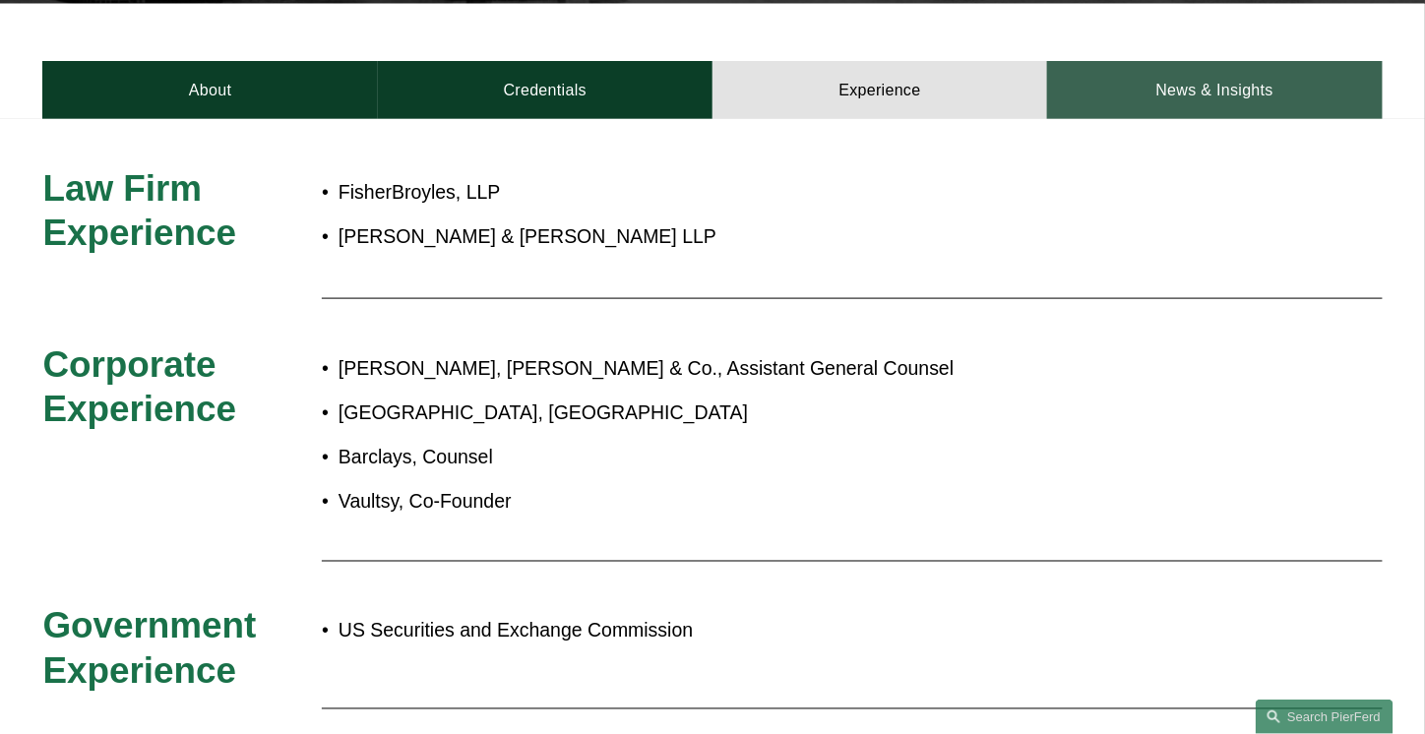
click at [703, 61] on link "News & Insights" at bounding box center [1214, 90] width 335 height 58
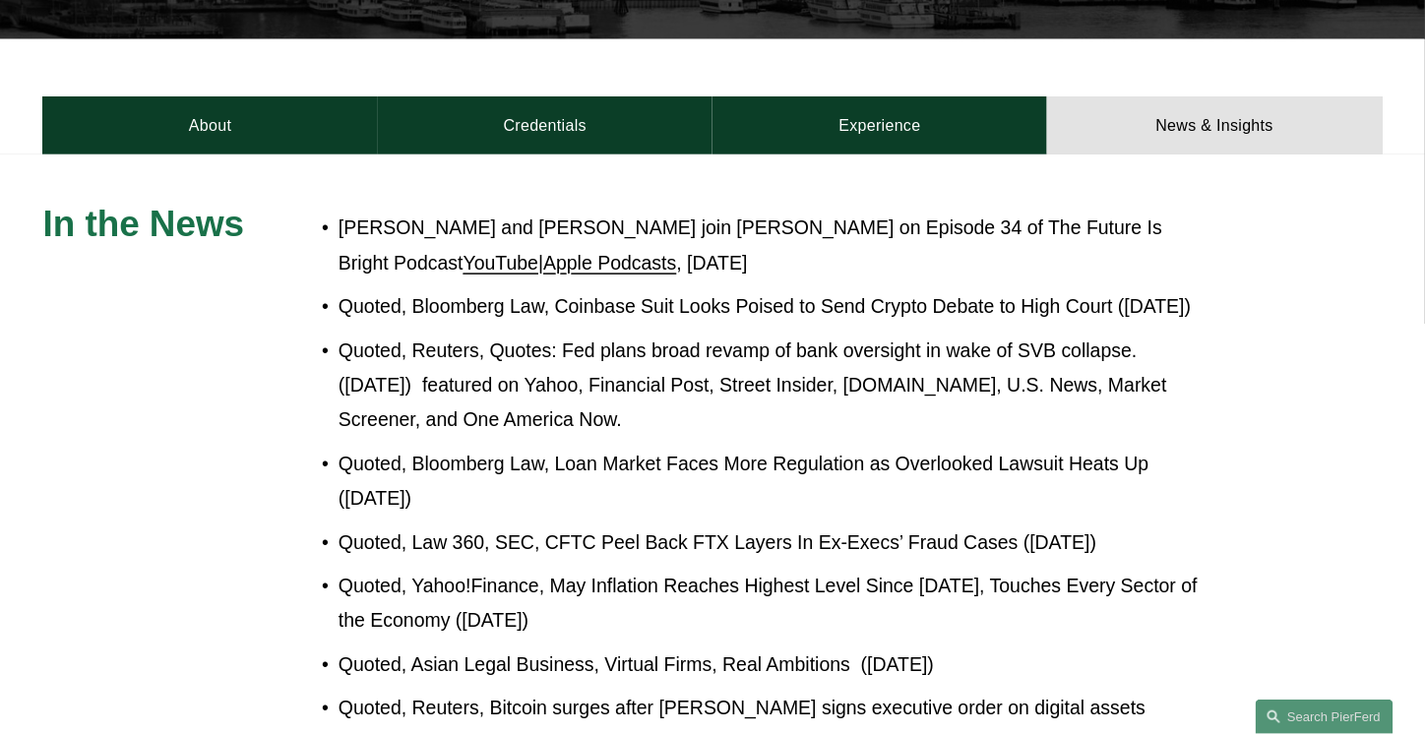
scroll to position [0, 0]
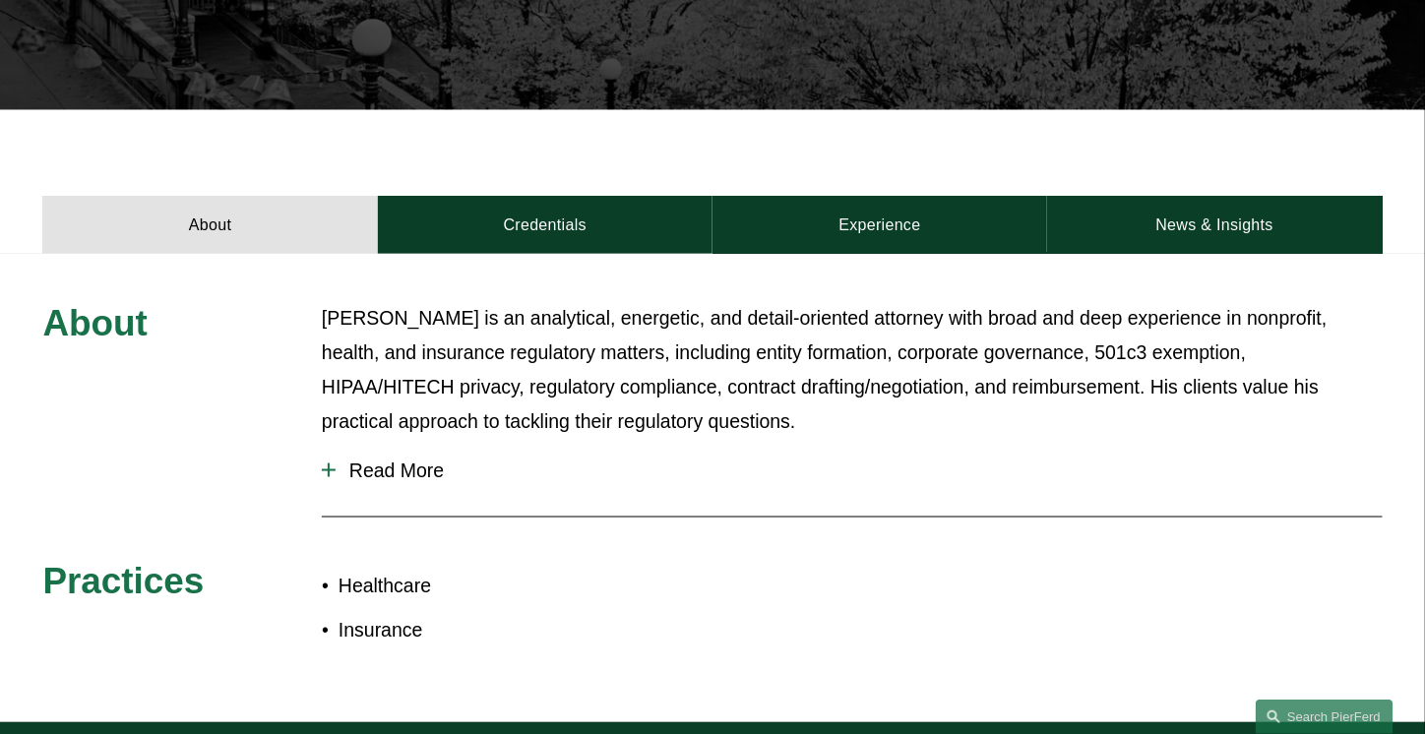
scroll to position [694, 0]
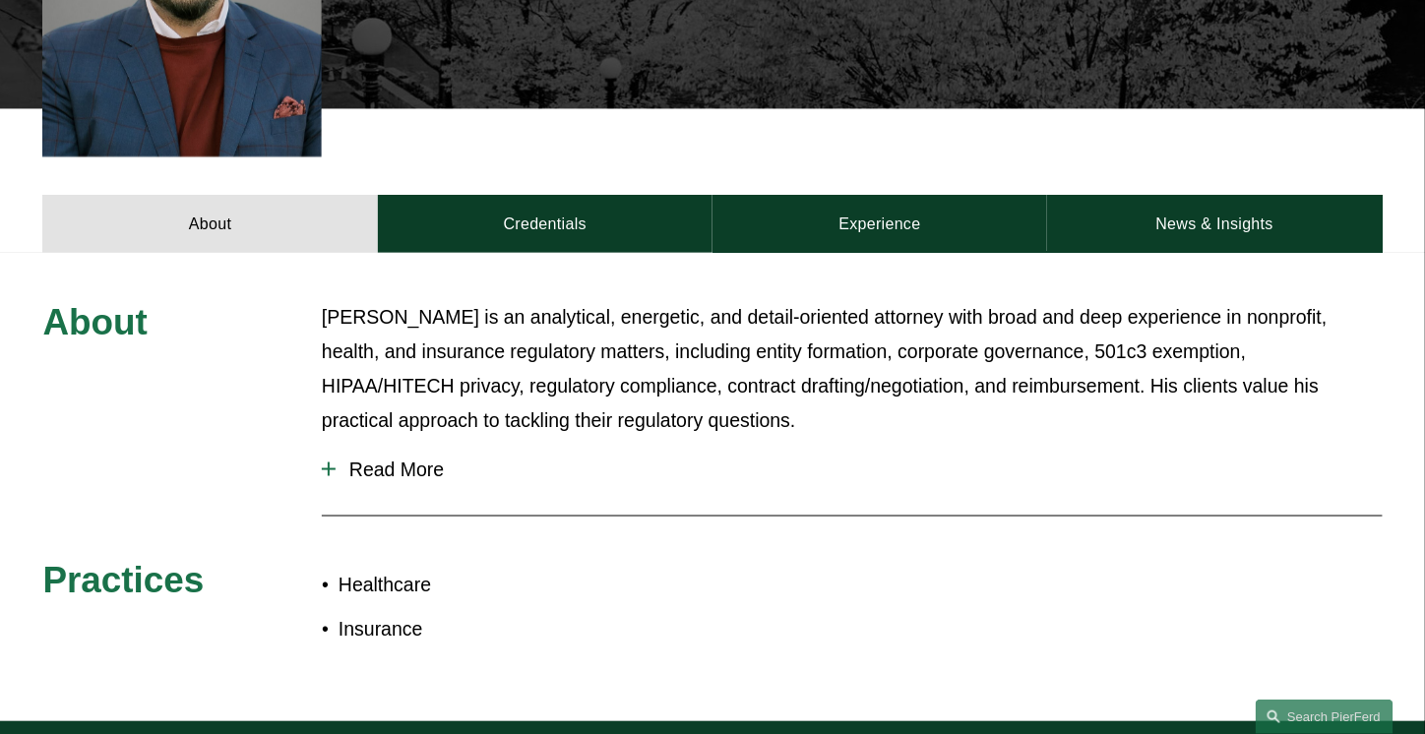
click at [429, 459] on span "Read More" at bounding box center [859, 470] width 1047 height 23
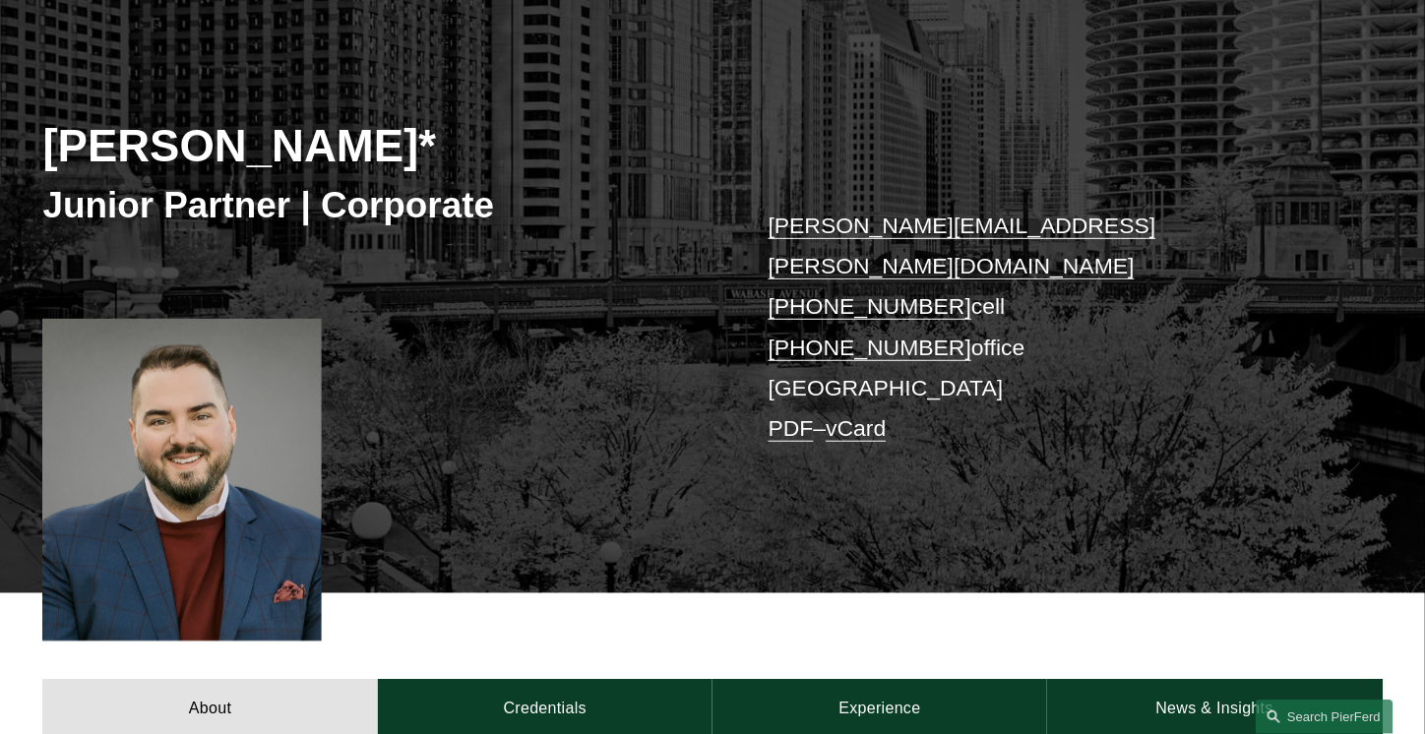
scroll to position [0, 0]
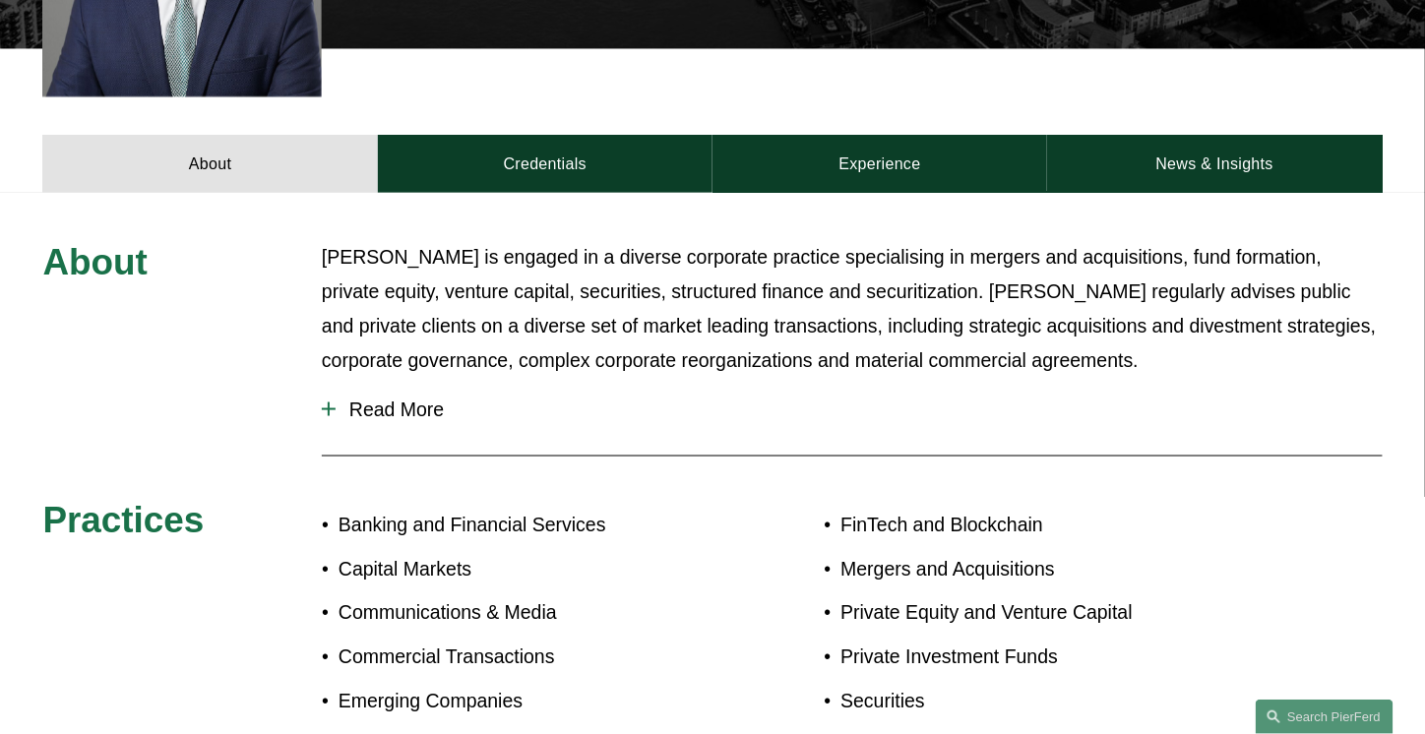
scroll to position [750, 0]
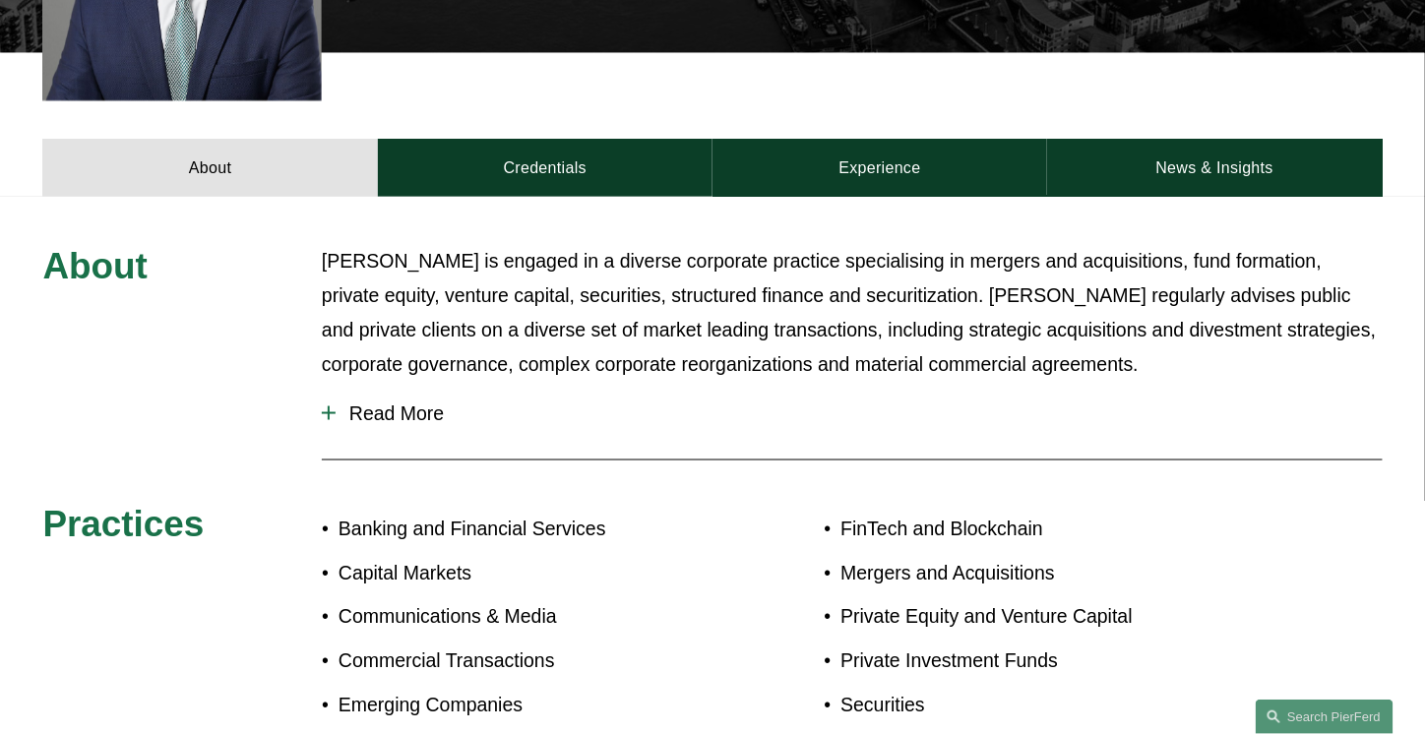
click at [421, 403] on span "Read More" at bounding box center [859, 414] width 1047 height 23
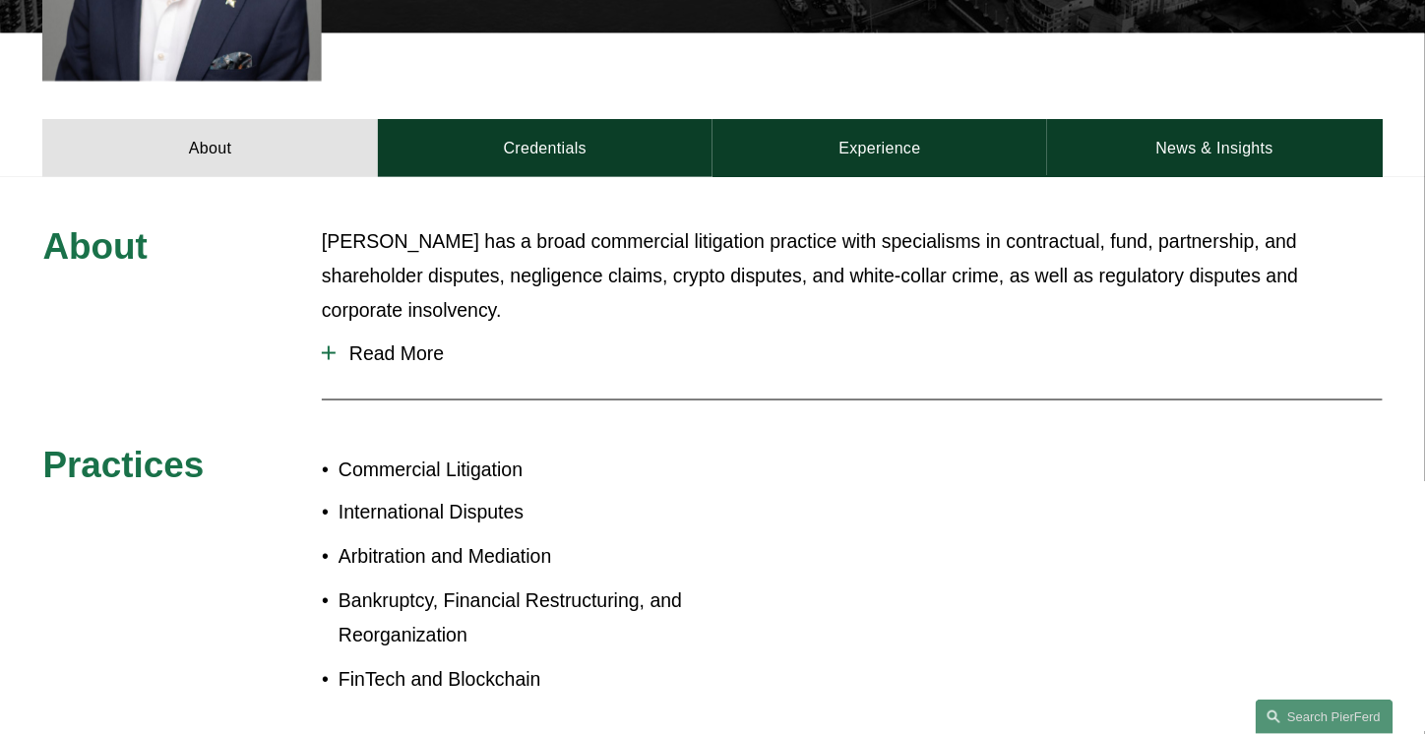
scroll to position [772, 0]
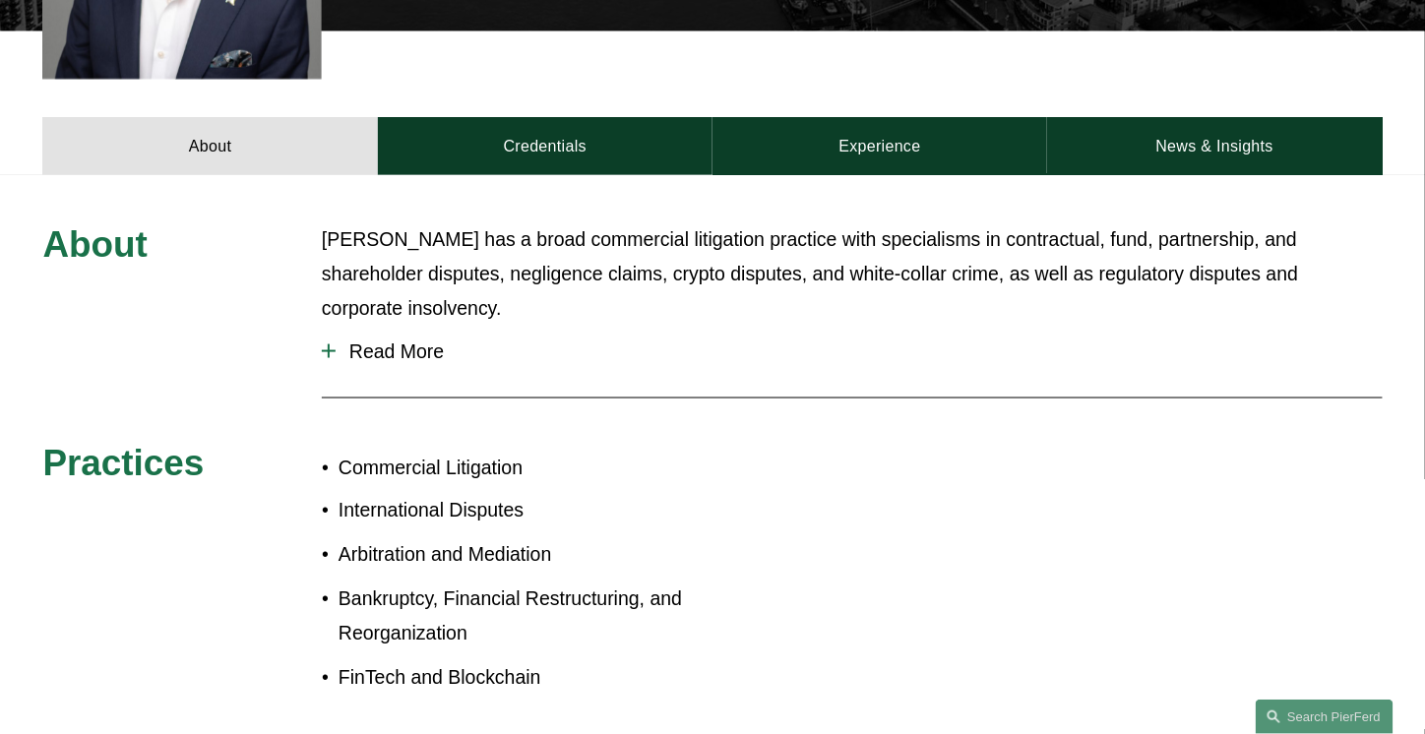
click at [389, 341] on span "Read More" at bounding box center [859, 352] width 1047 height 23
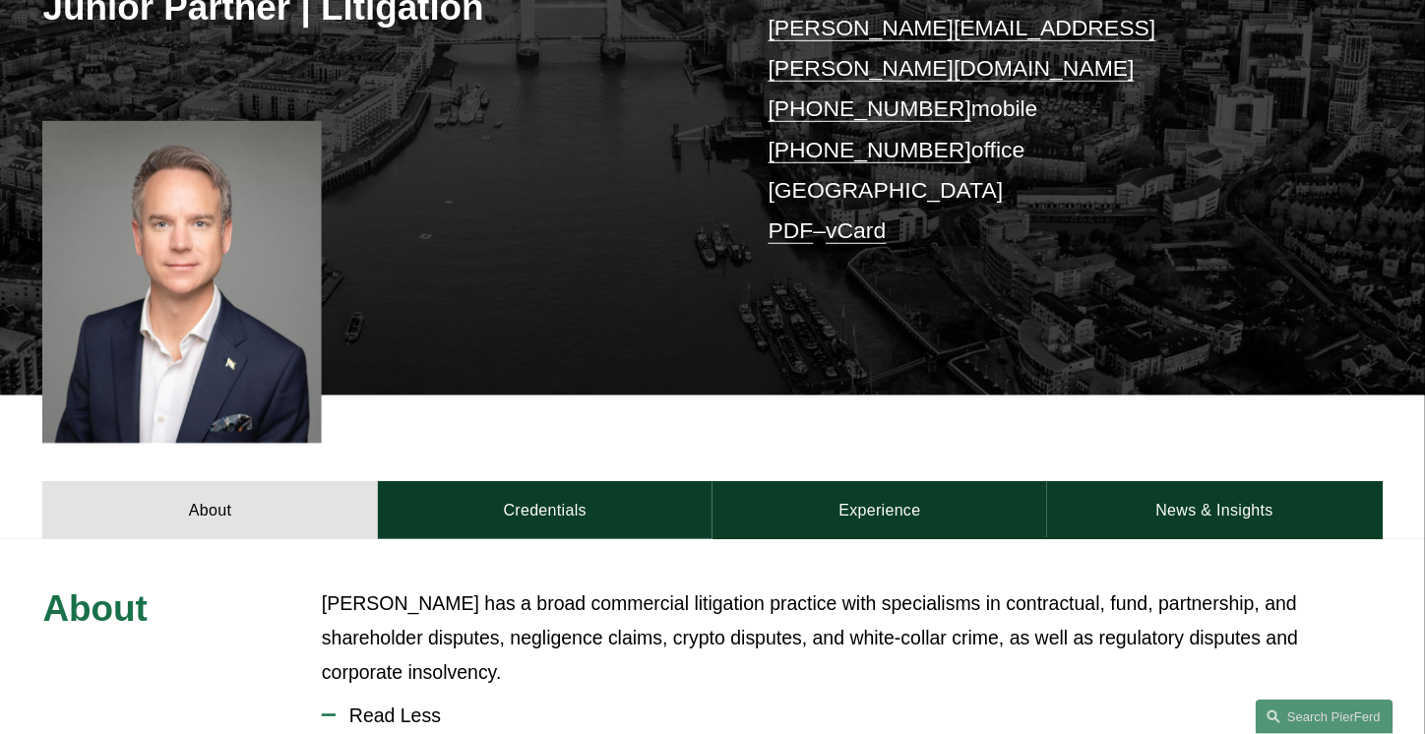
scroll to position [411, 0]
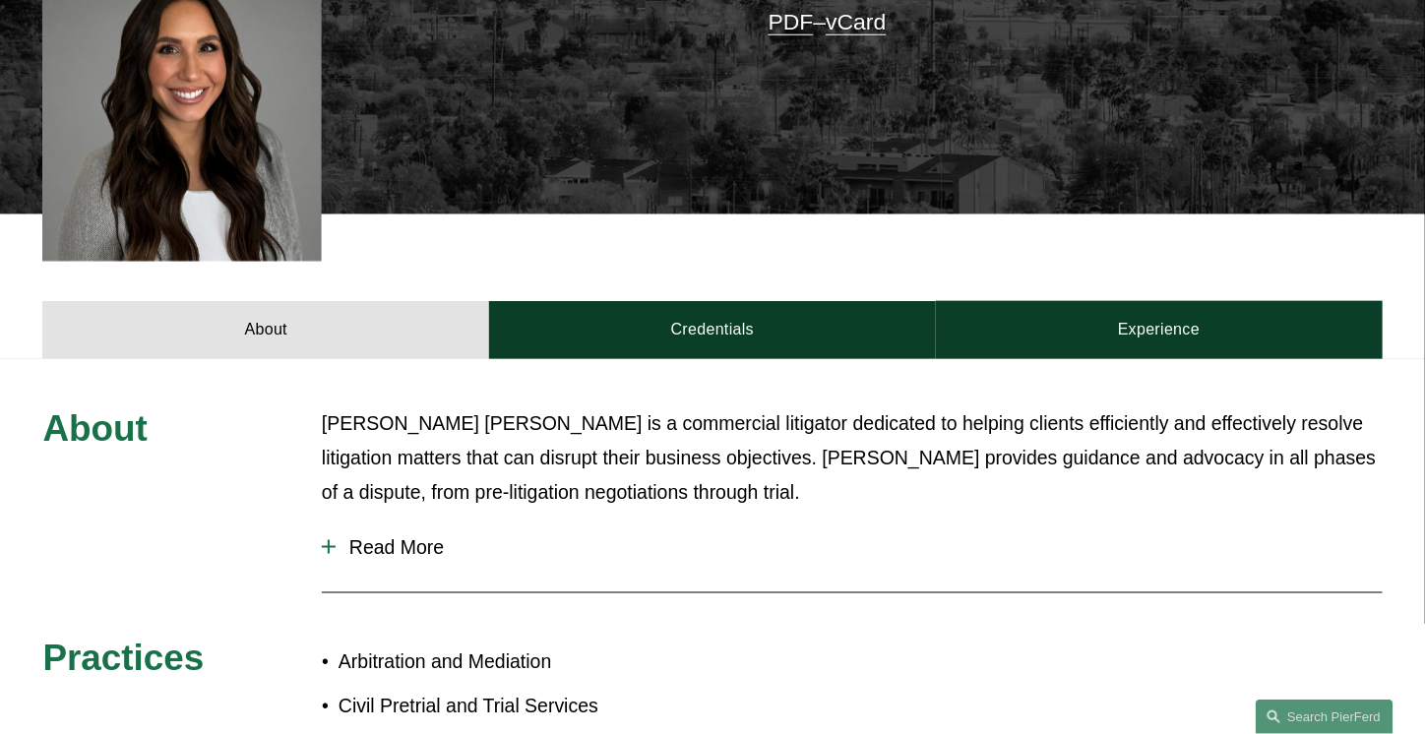
scroll to position [698, 0]
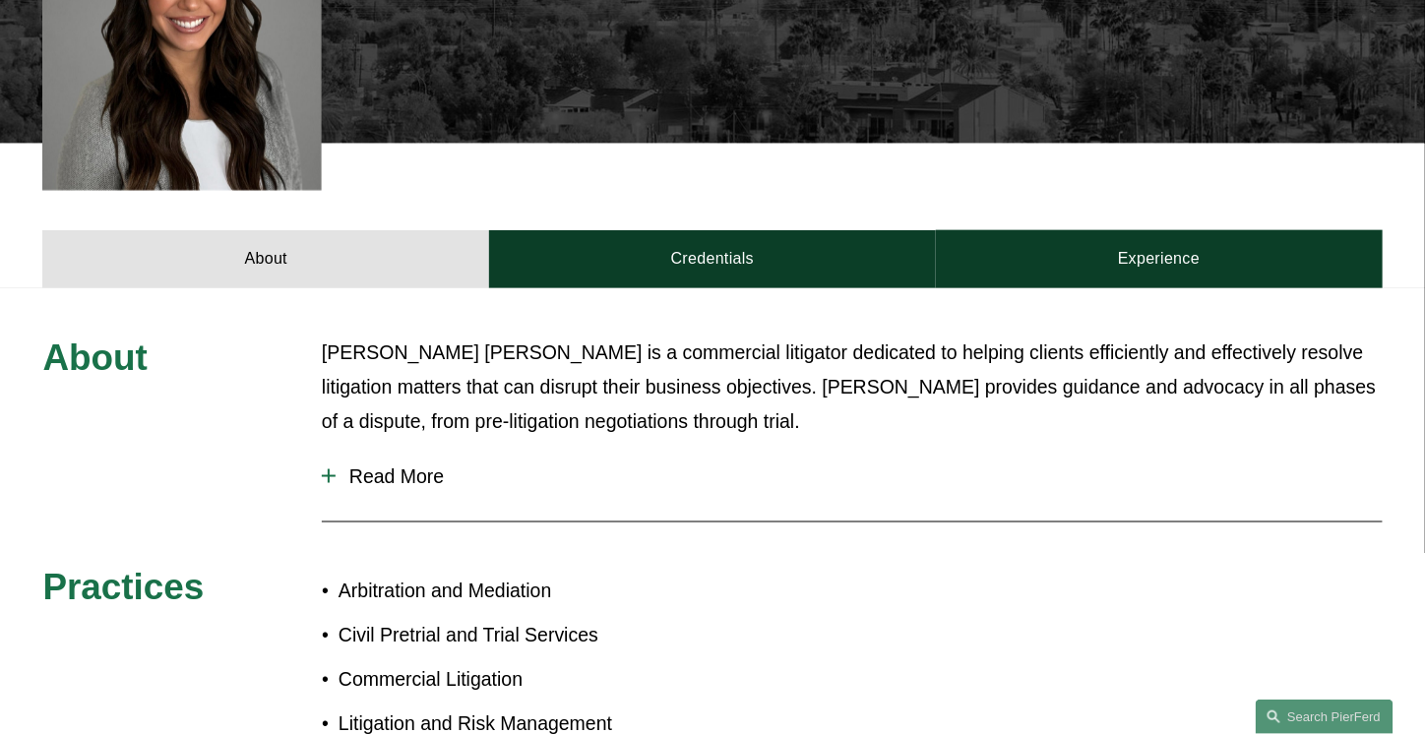
click at [431, 466] on span "Read More" at bounding box center [859, 477] width 1047 height 23
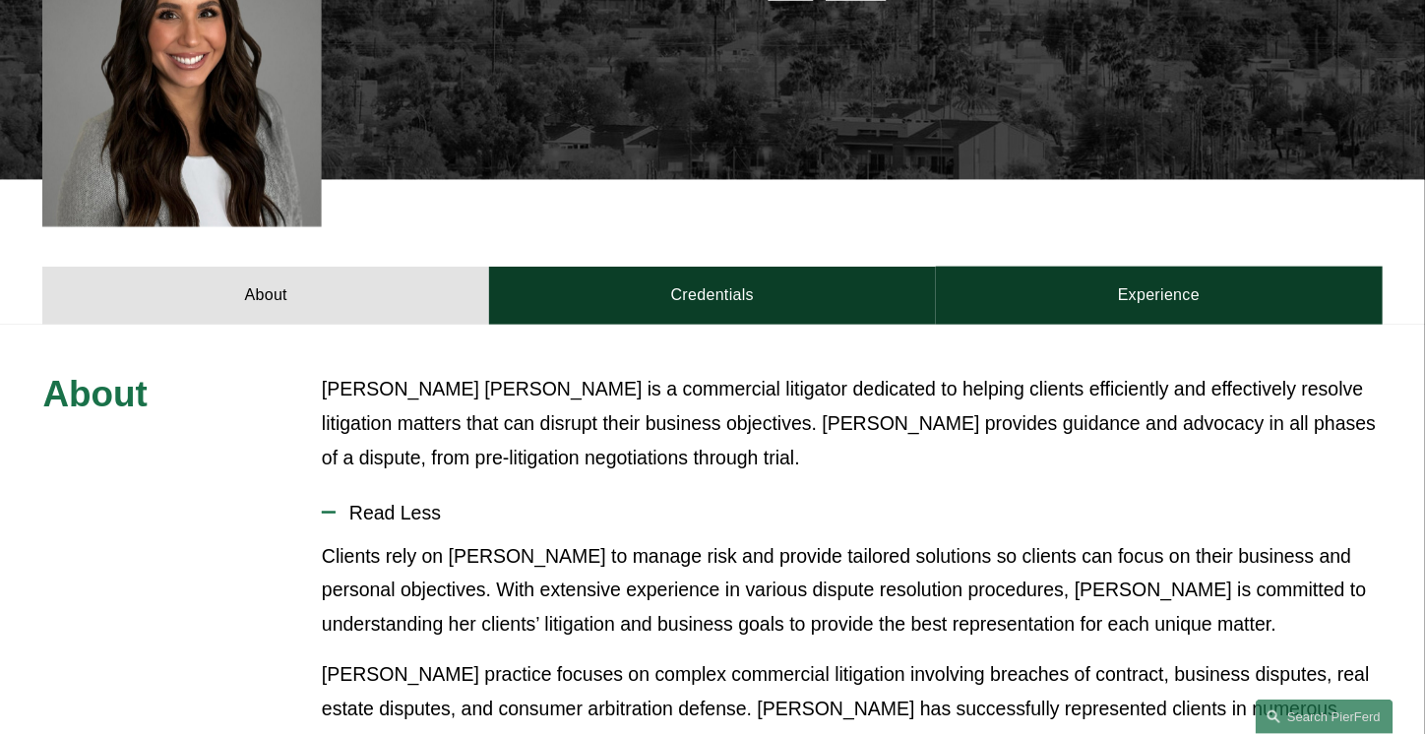
scroll to position [659, 0]
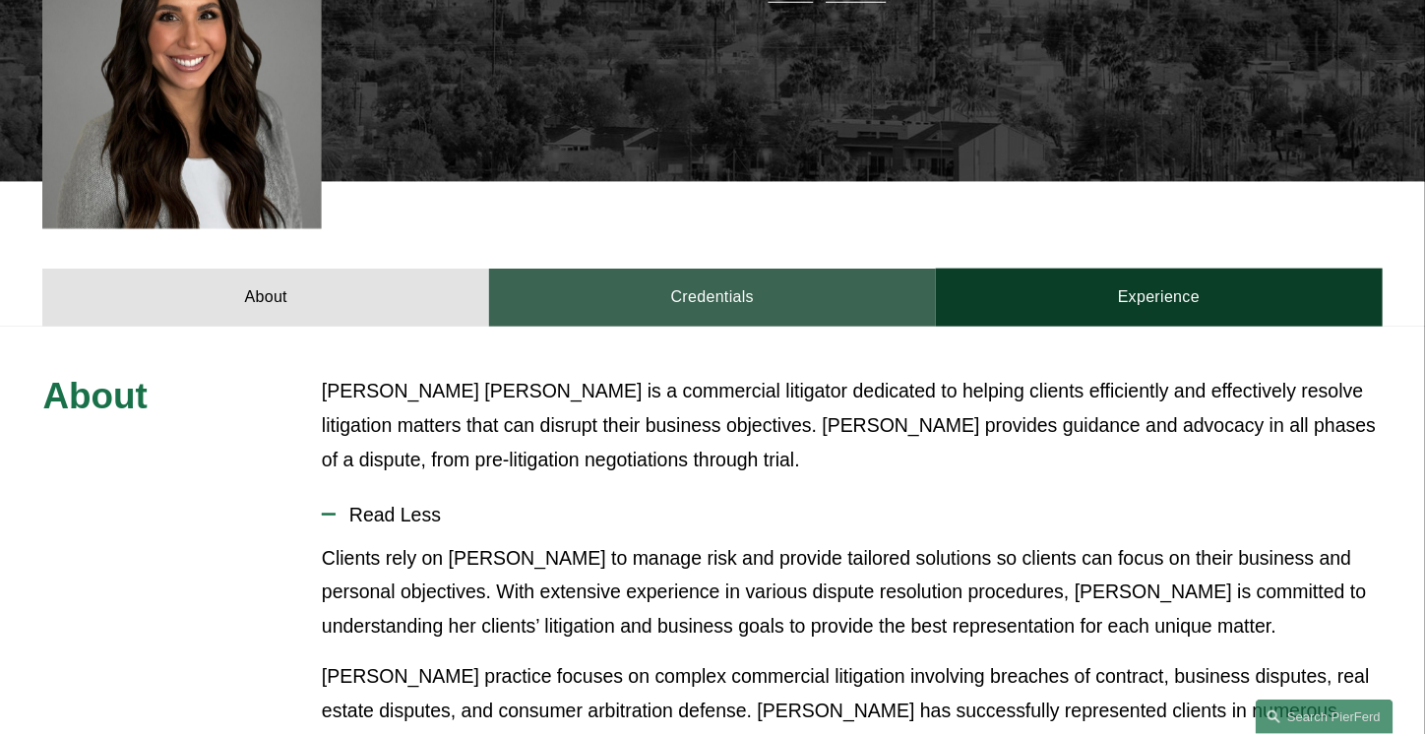
click at [703, 269] on link "Credentials" at bounding box center [712, 298] width 447 height 58
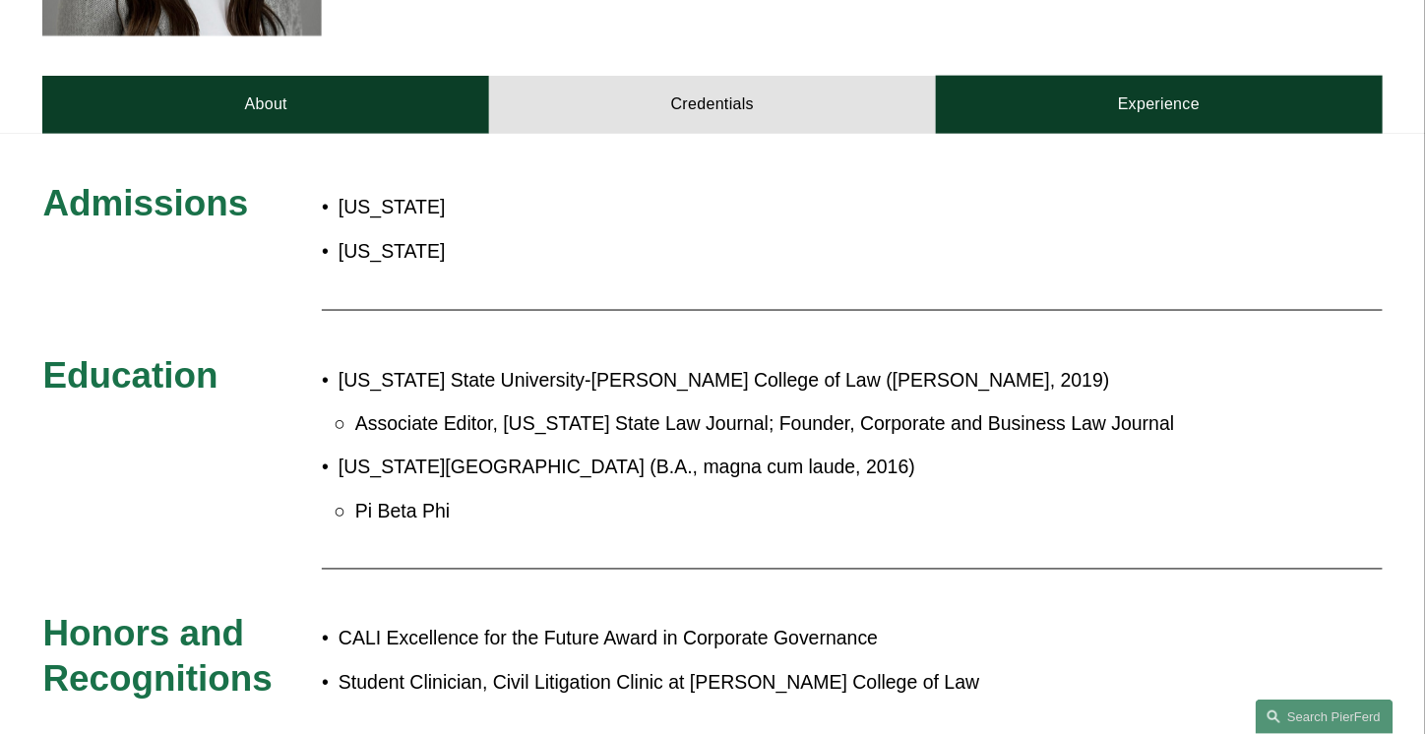
scroll to position [852, 0]
drag, startPoint x: 52, startPoint y: 559, endPoint x: 1116, endPoint y: 606, distance: 1064.9
click at [703, 606] on div "Admissions Texas Arizona Education Arizona State University-Sandra Day O'Connor…" at bounding box center [712, 456] width 1425 height 550
copy div "Honors and Recognitions CALI Excellence for the Future Award in Corporate Gover…"
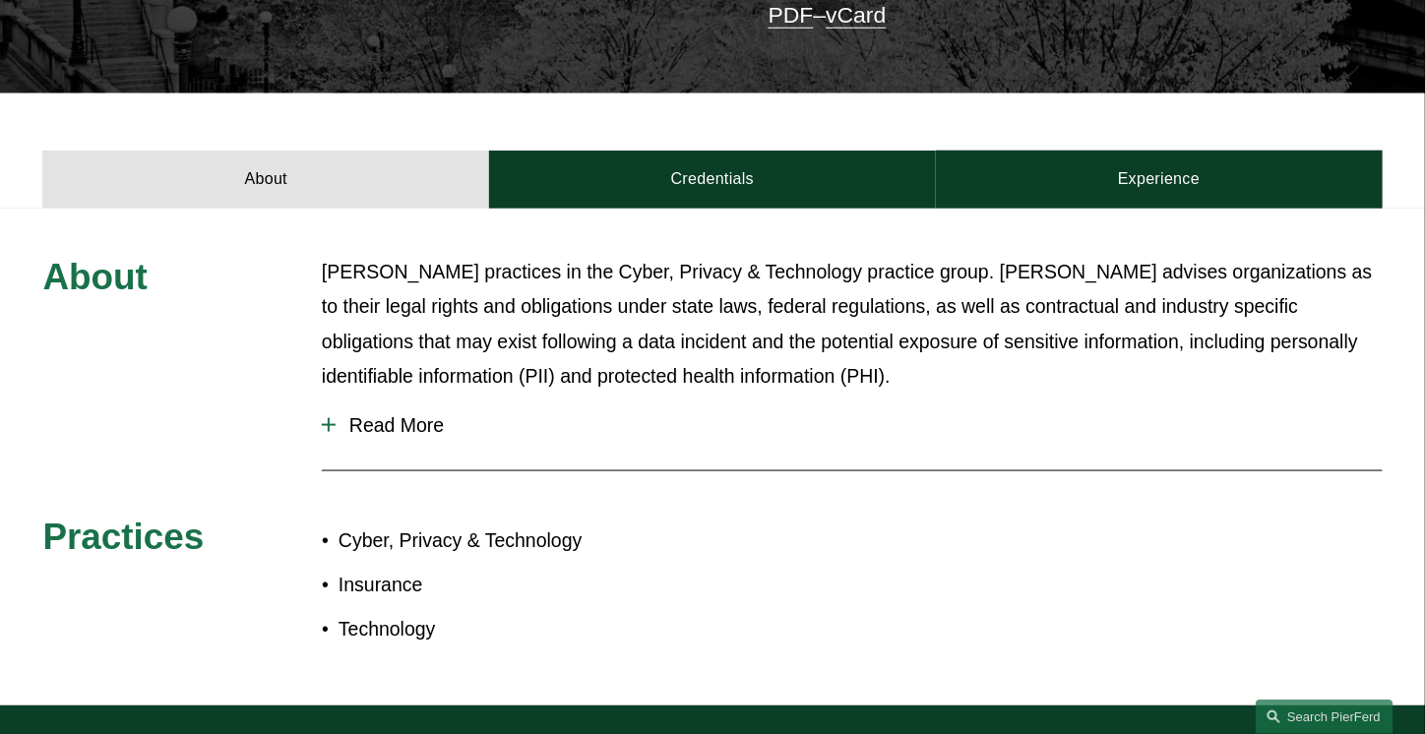
scroll to position [657, 0]
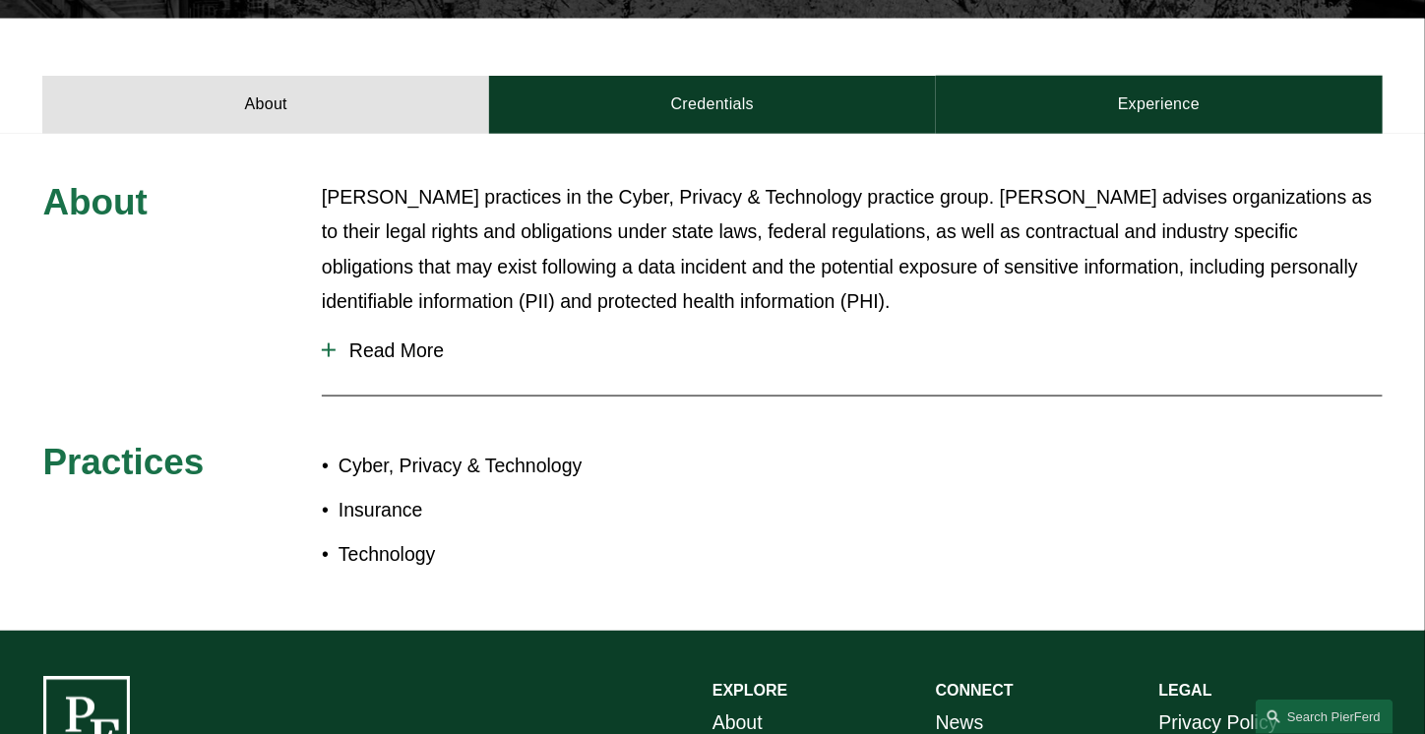
click at [411, 340] on span "Read More" at bounding box center [859, 351] width 1047 height 23
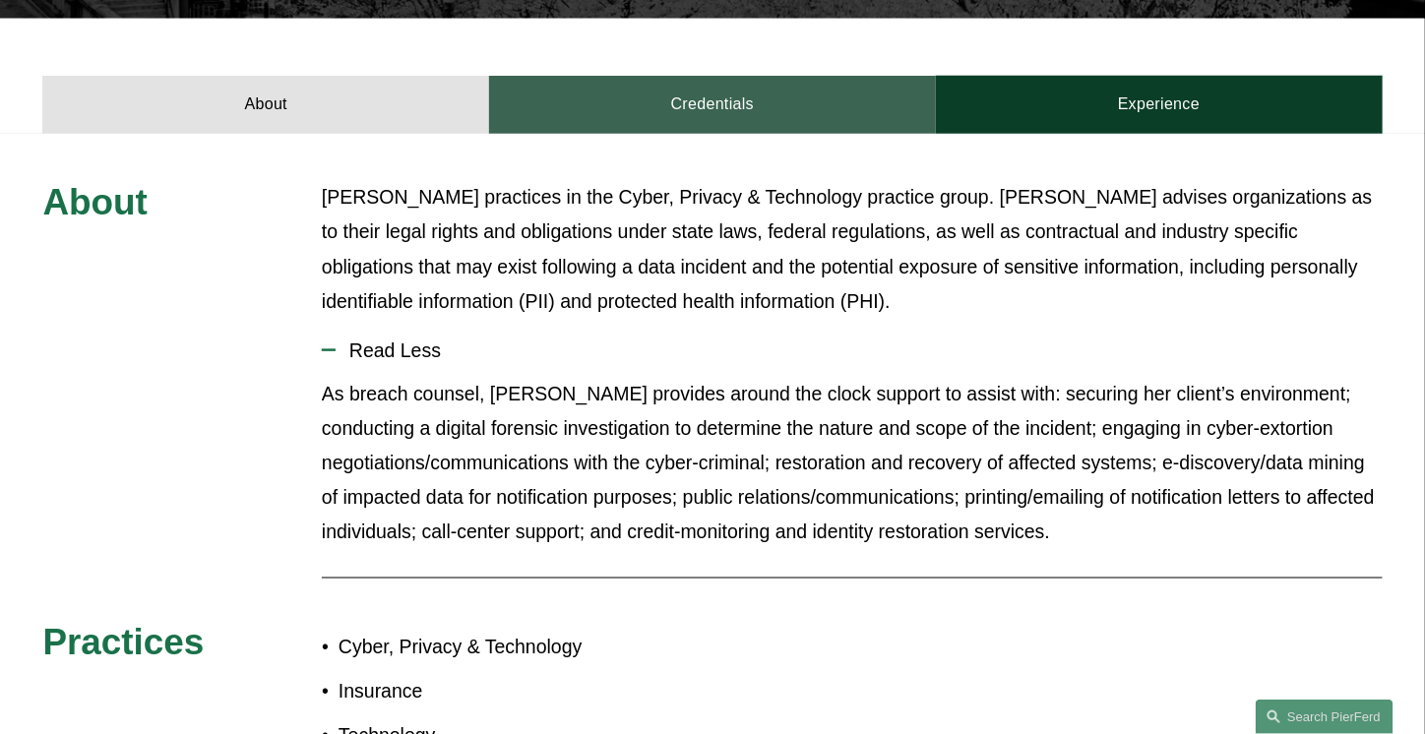
click at [703, 80] on link "Credentials" at bounding box center [712, 105] width 447 height 58
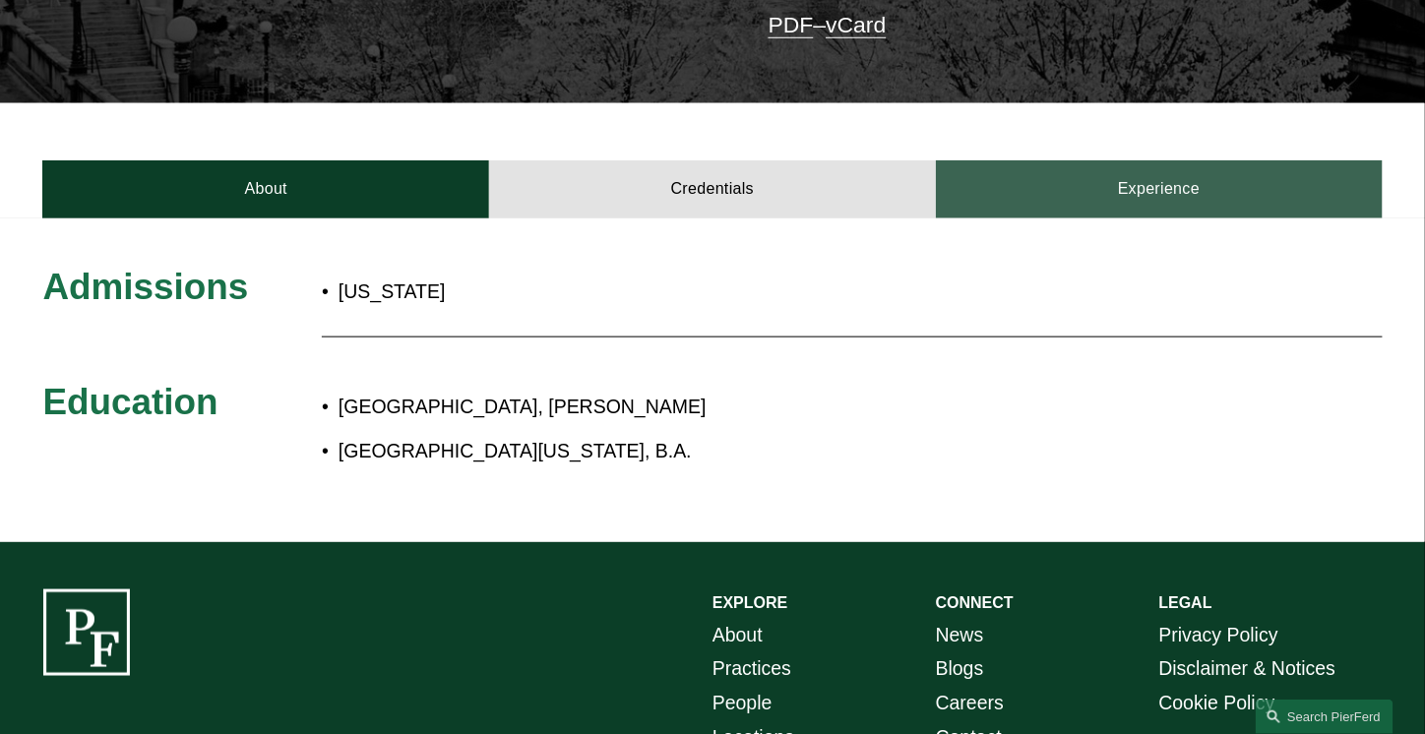
click at [703, 160] on link "Experience" at bounding box center [1159, 189] width 447 height 58
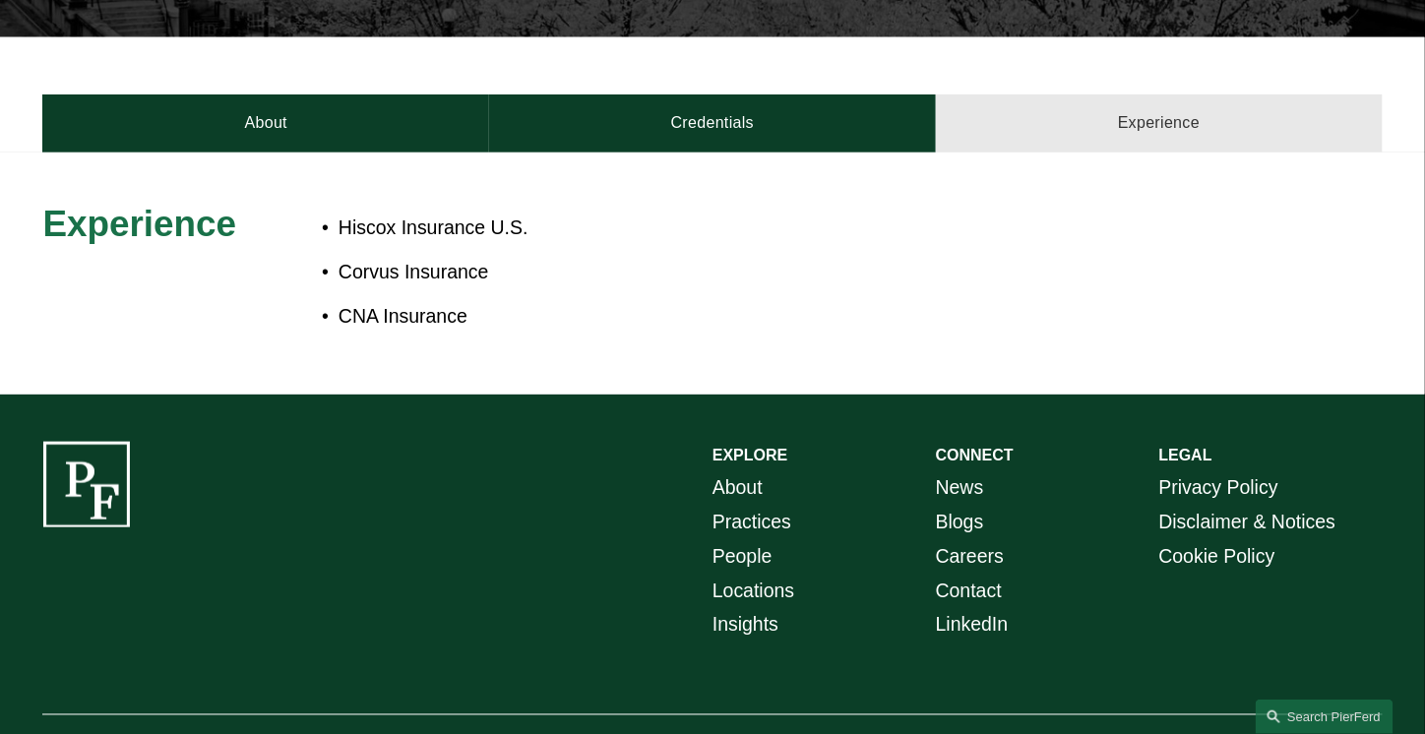
scroll to position [642, 0]
